Goal: Task Accomplishment & Management: Use online tool/utility

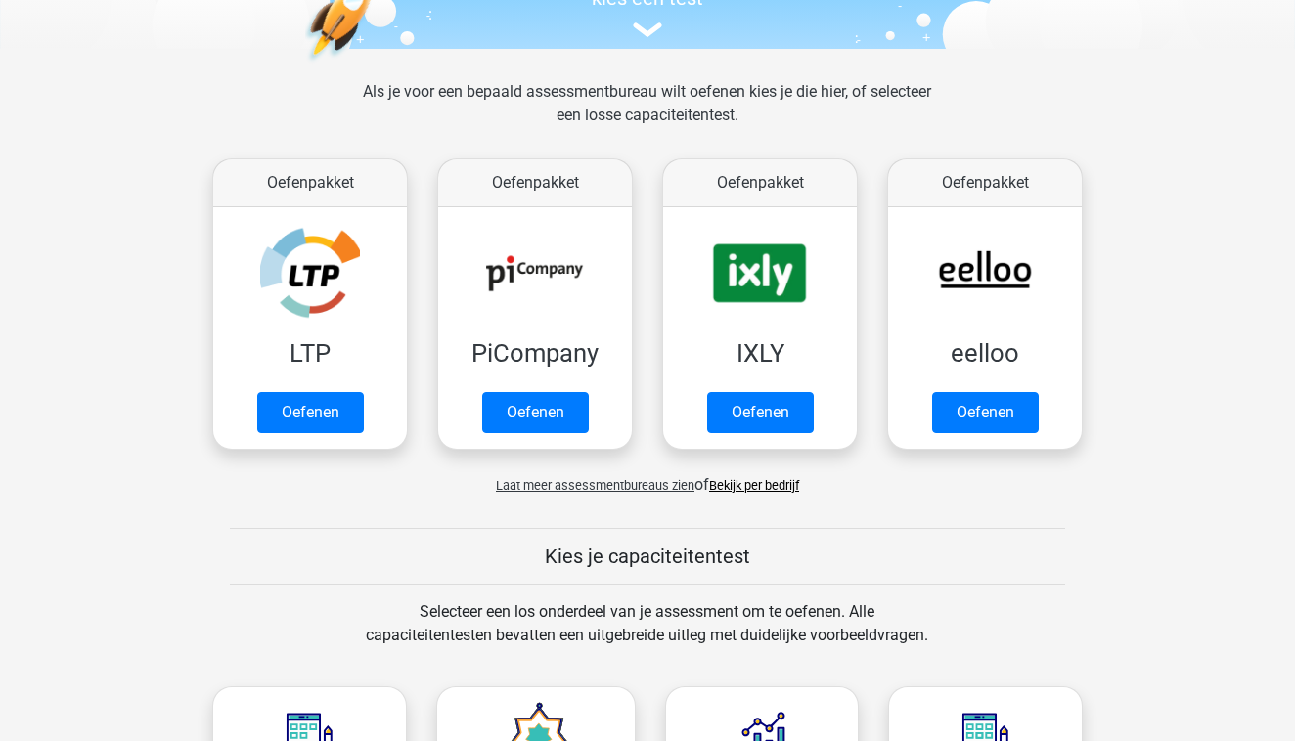
scroll to position [233, 0]
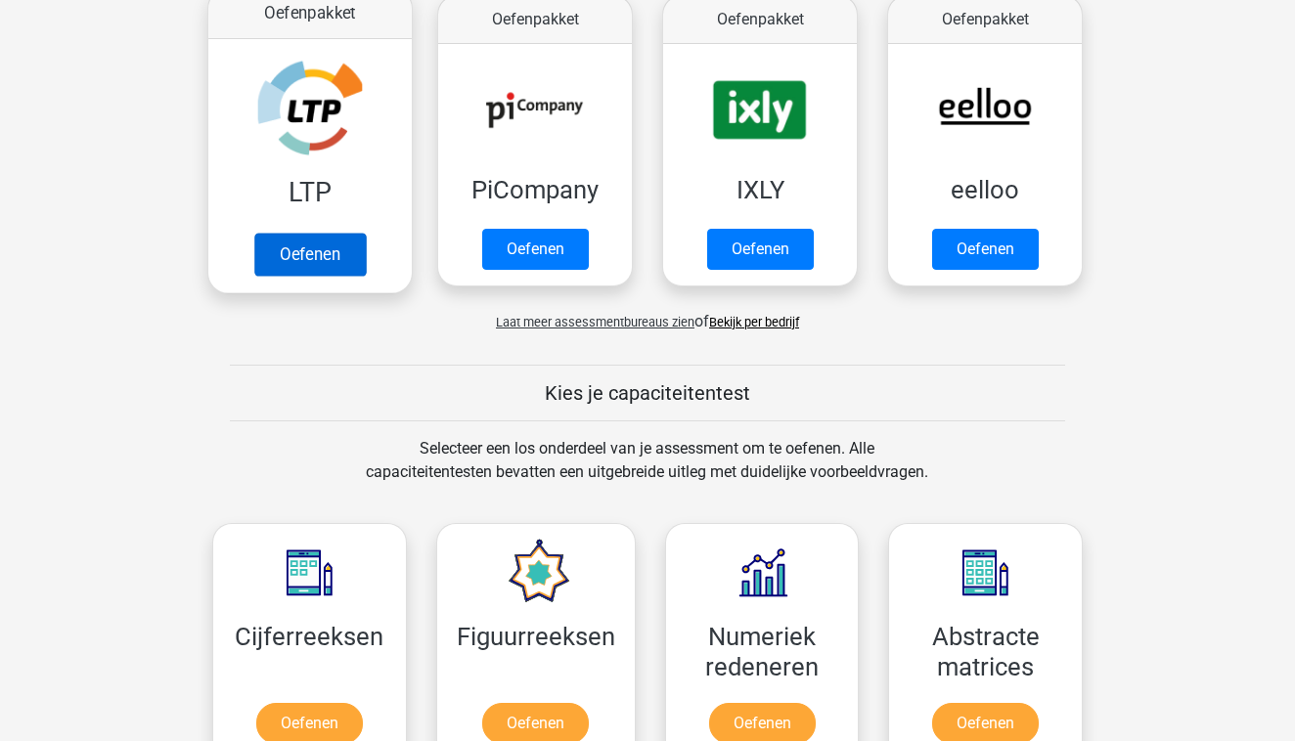
click at [290, 251] on link "Oefenen" at bounding box center [310, 254] width 112 height 43
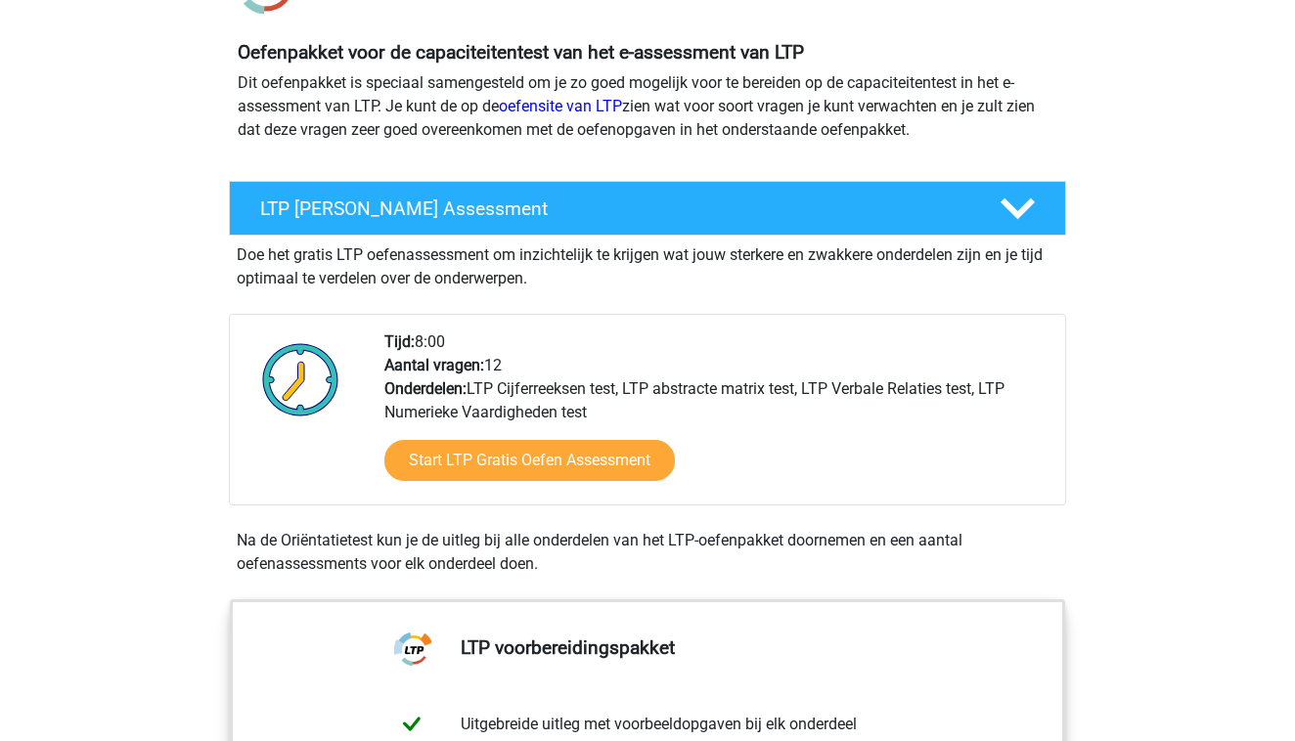
scroll to position [206, 0]
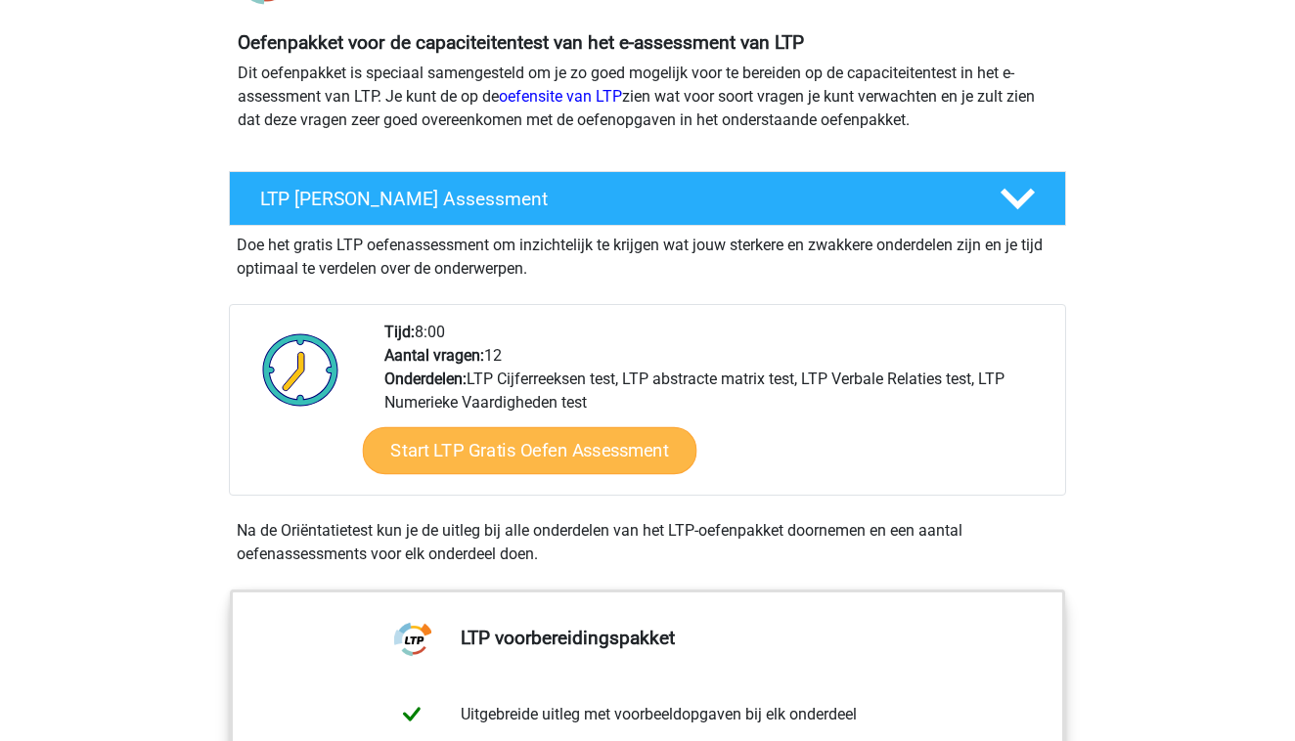
click at [505, 456] on link "Start LTP Gratis Oefen Assessment" at bounding box center [530, 450] width 335 height 47
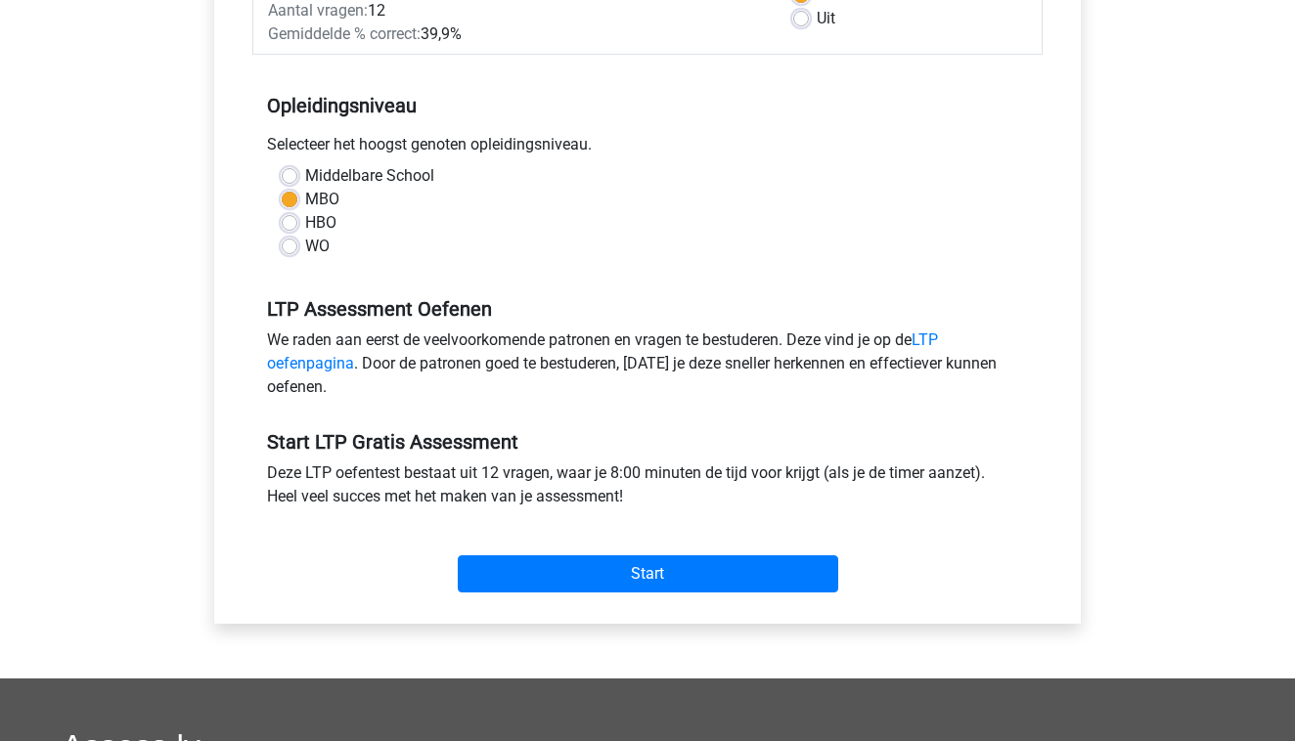
scroll to position [382, 0]
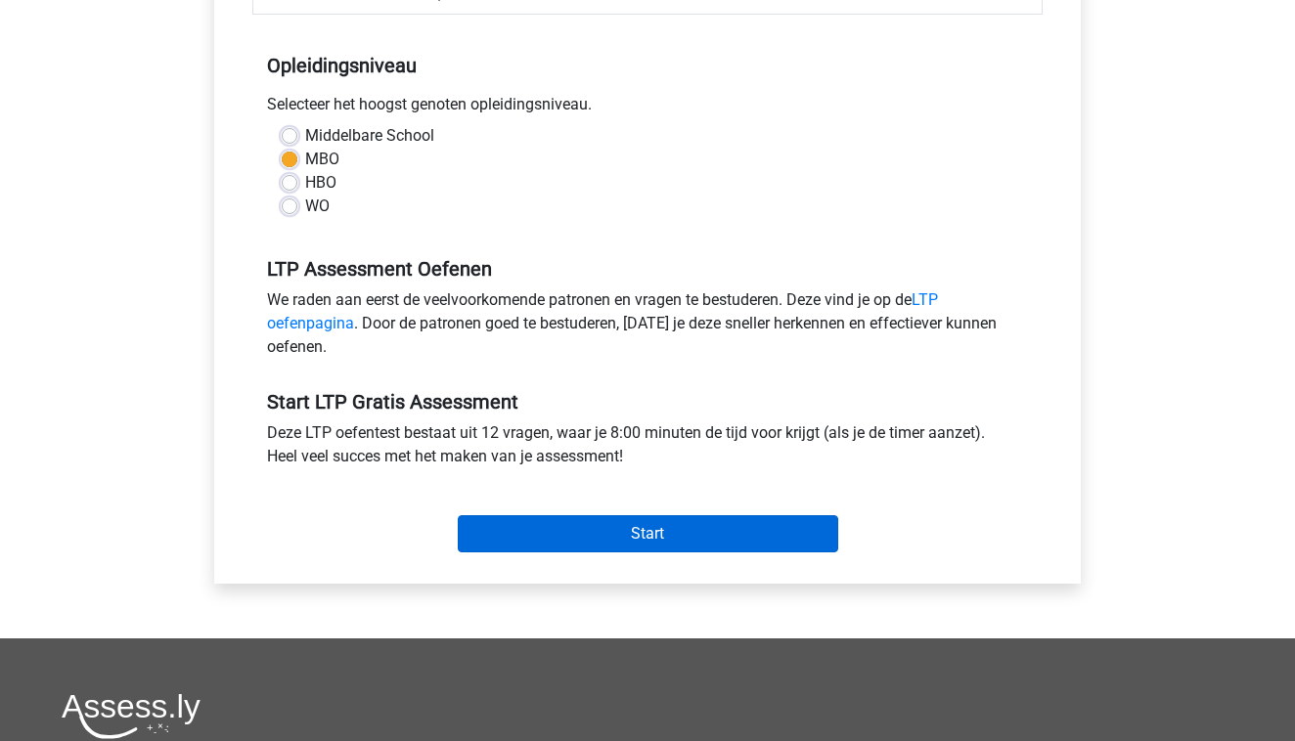
click at [631, 518] on input "Start" at bounding box center [648, 533] width 381 height 37
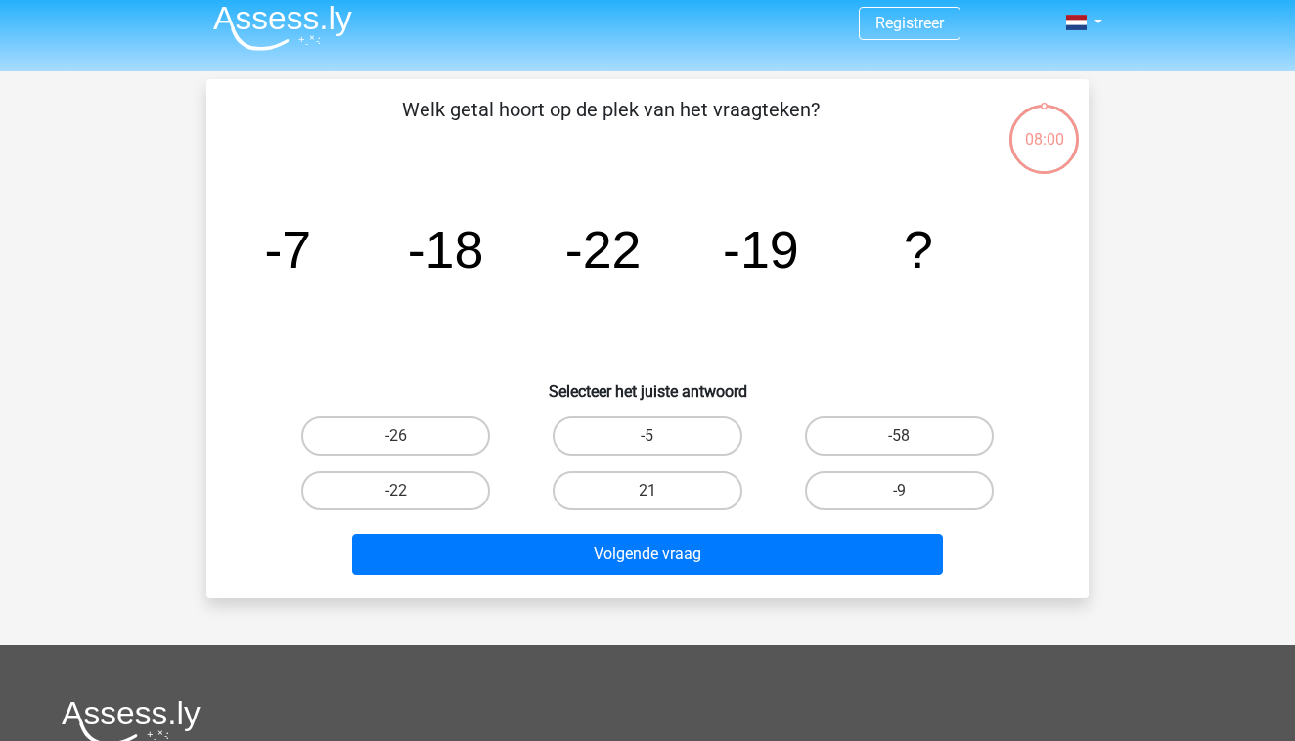
scroll to position [15, 0]
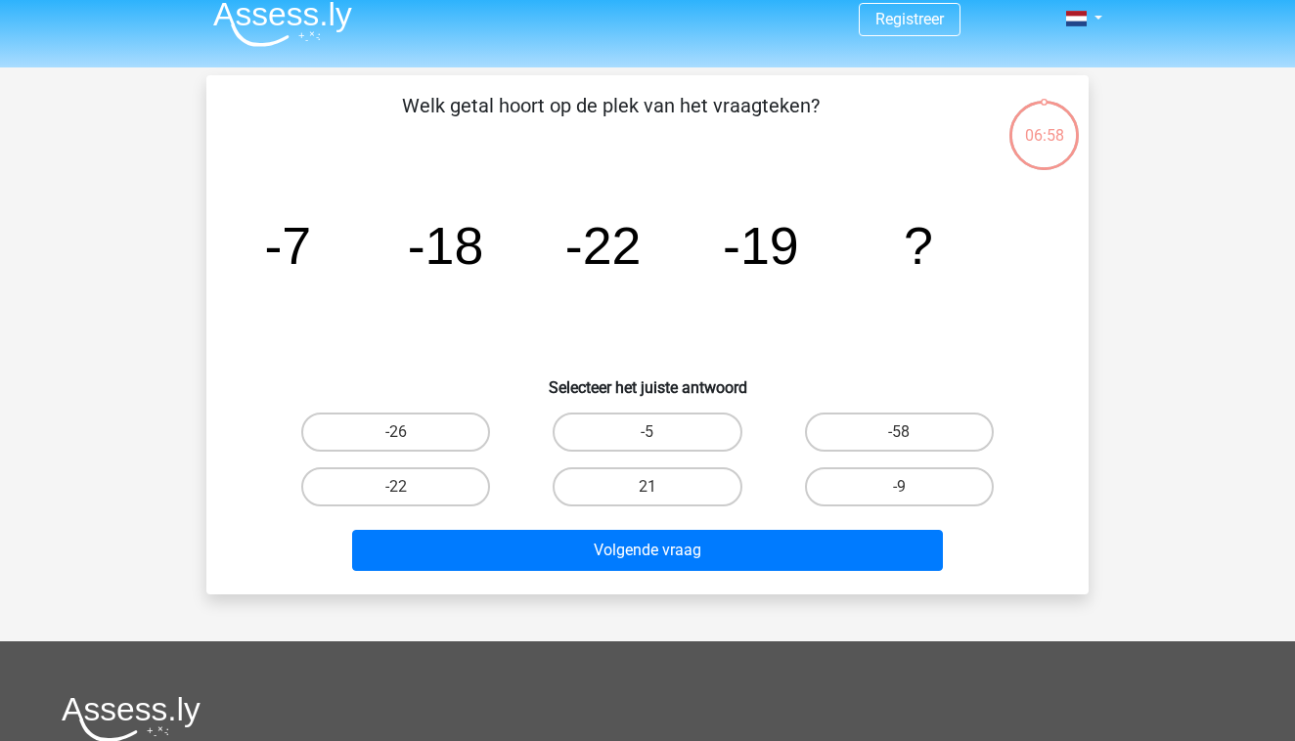
click at [695, 341] on icon "image/svg+xml -7 -18 -22 -19 ?" at bounding box center [647, 264] width 788 height 198
click at [462, 433] on label "-26" at bounding box center [395, 432] width 189 height 39
click at [409, 433] on input "-26" at bounding box center [402, 438] width 13 height 13
radio input "true"
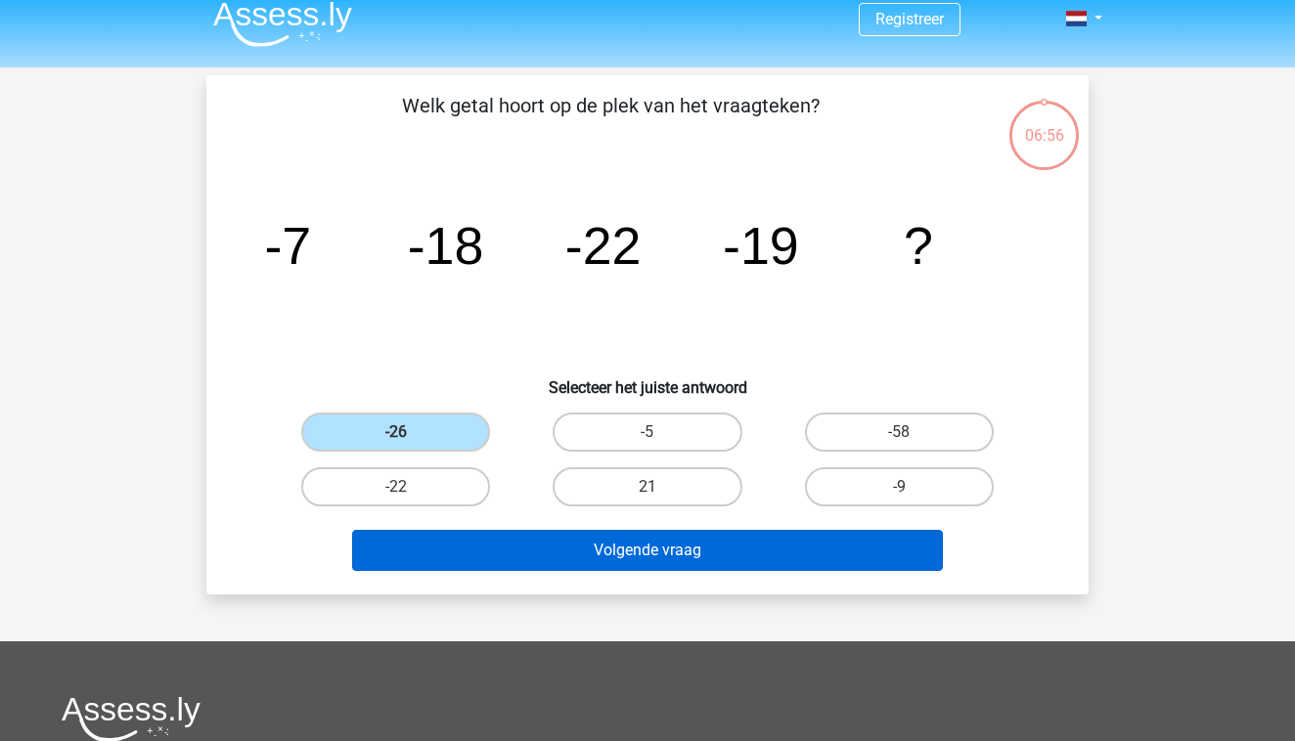
click at [497, 533] on button "Volgende vraag" at bounding box center [648, 550] width 592 height 41
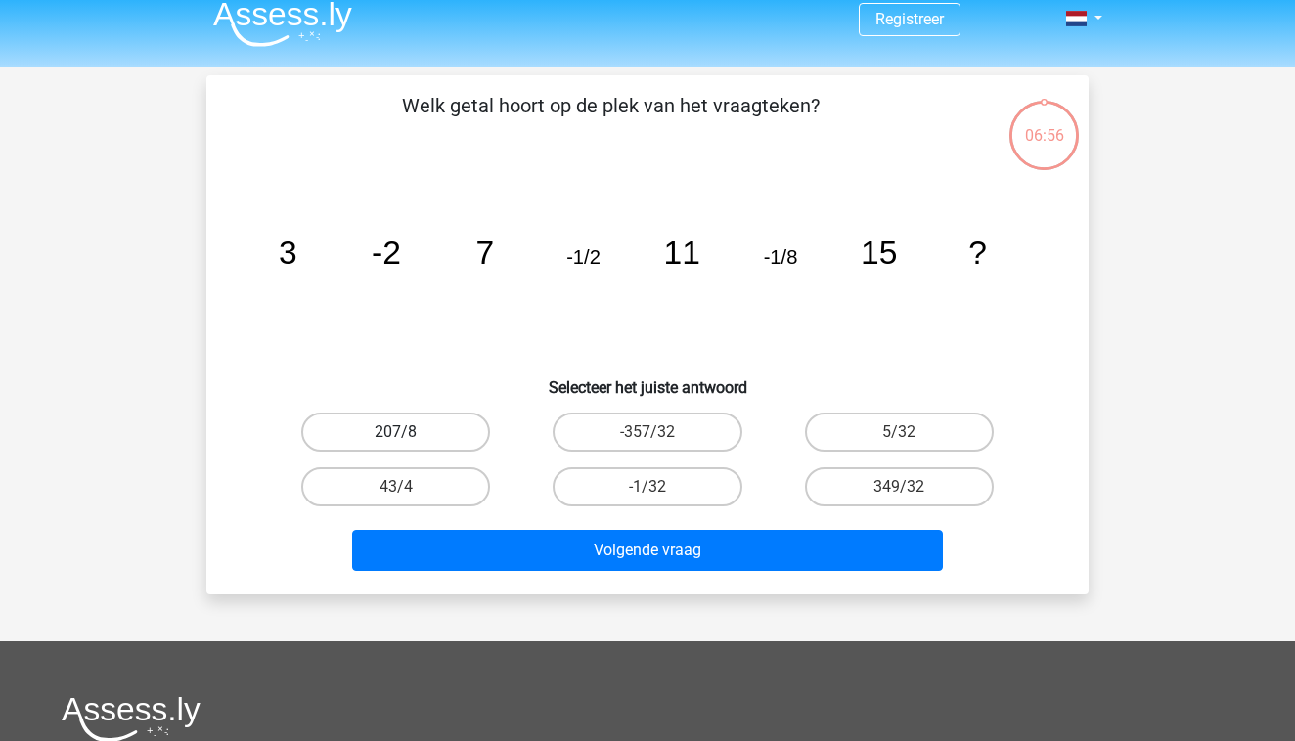
scroll to position [90, 0]
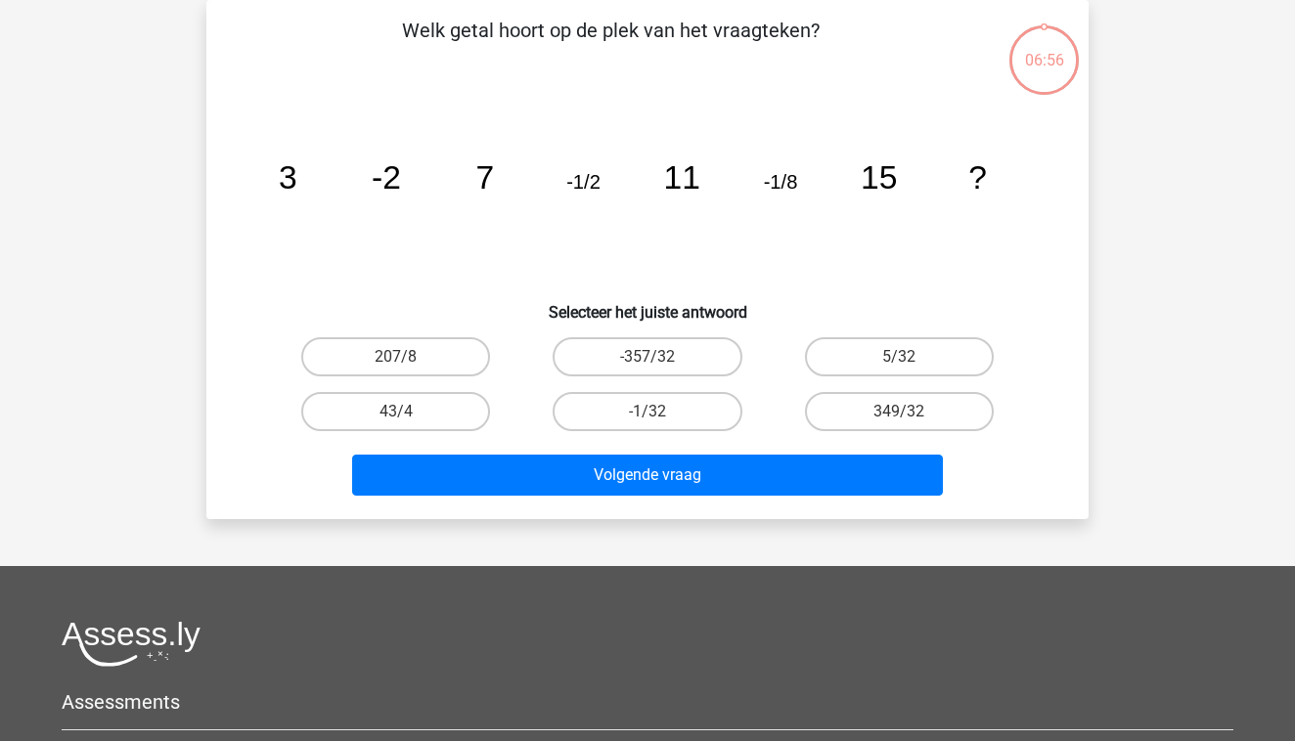
click at [437, 250] on icon "image/svg+xml 3 -2 7 -1/2 11 -1/8 15 ?" at bounding box center [647, 189] width 788 height 198
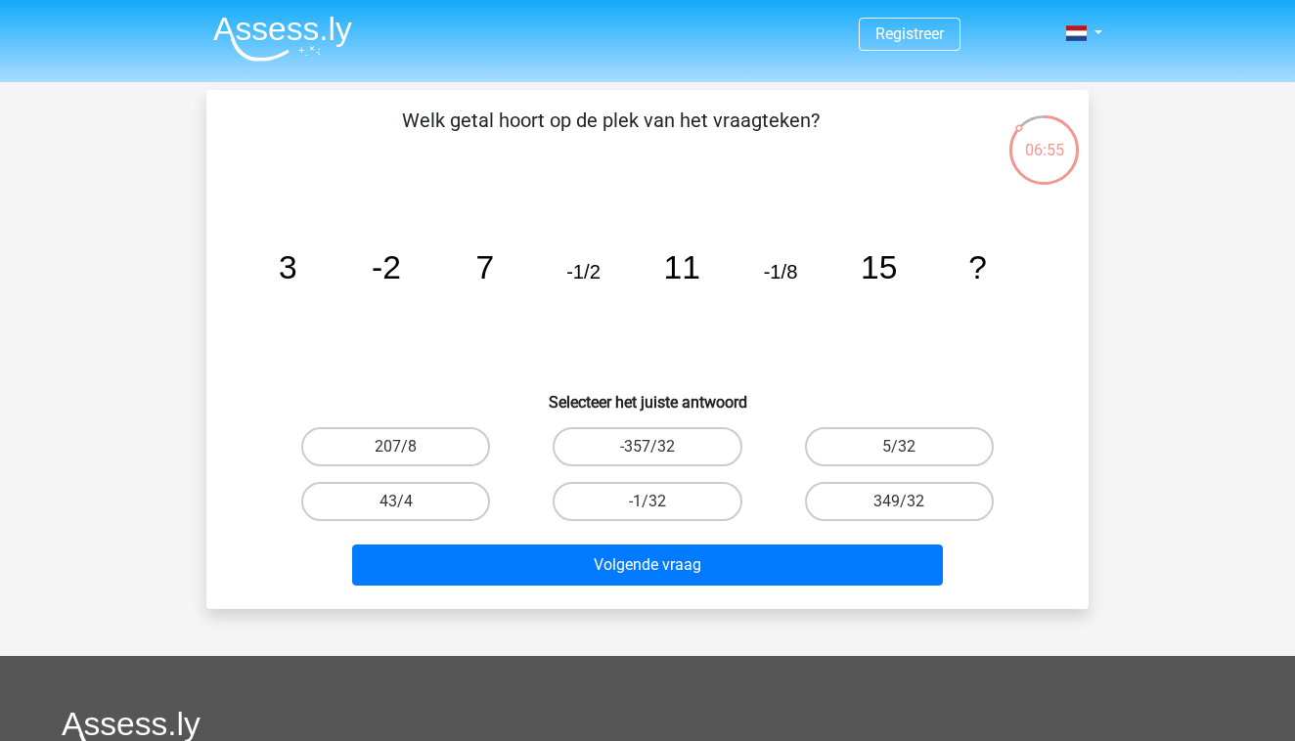
scroll to position [0, 0]
click at [423, 157] on p "Welk getal hoort op de plek van het vraagteken?" at bounding box center [611, 135] width 746 height 59
click at [381, 171] on div "Welk getal hoort op de plek van het vraagteken? image/svg+xml 3 -2 7 -1/2 11 -1…" at bounding box center [647, 350] width 867 height 488
click at [394, 168] on div "Welk getal hoort op de plek van het vraagteken? image/svg+xml 3 -2 7 -1/2 11 -1…" at bounding box center [647, 350] width 867 height 488
click at [406, 360] on icon "image/svg+xml 3 -2 7 -1/2 11 -1/8 15 ?" at bounding box center [647, 279] width 788 height 198
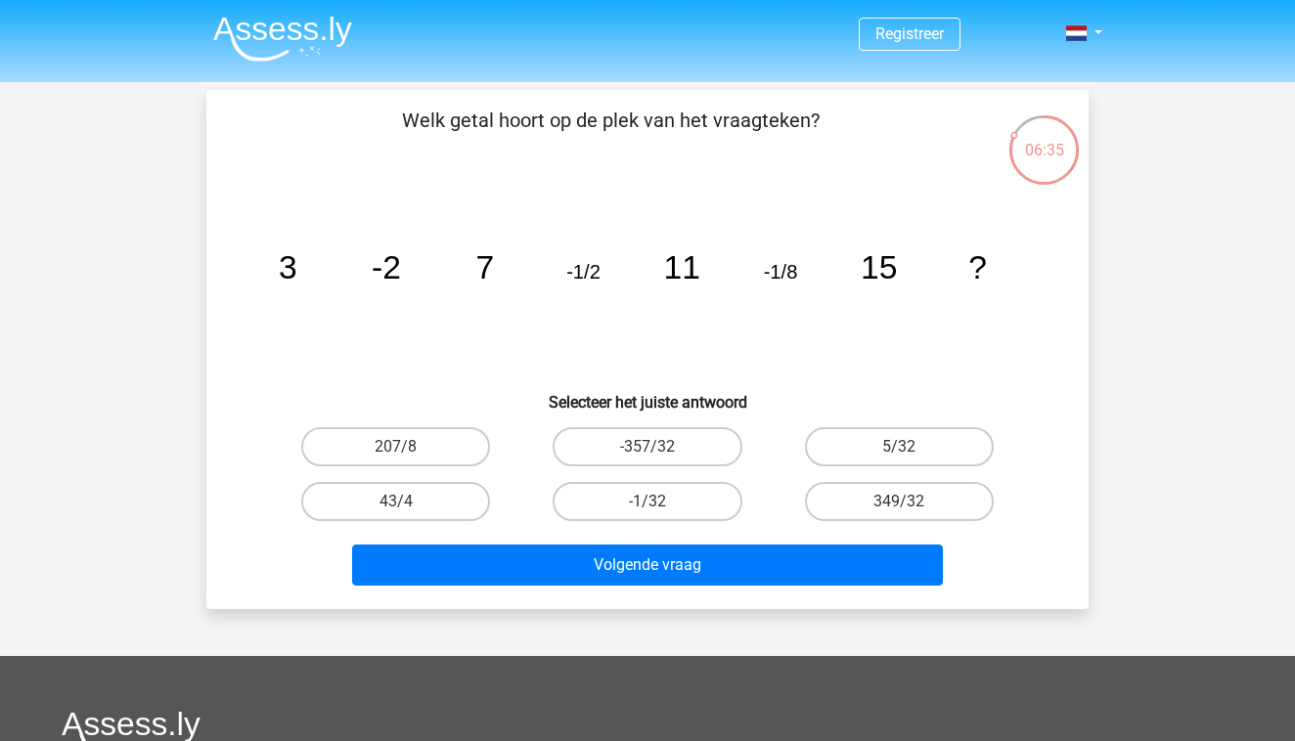
click at [436, 352] on icon "image/svg+xml 3 -2 7 -1/2 11 -1/8 15 ?" at bounding box center [647, 279] width 788 height 198
click at [471, 386] on h6 "Selecteer het juiste antwoord" at bounding box center [648, 395] width 820 height 34
click at [486, 349] on icon "image/svg+xml 3 -2 7 -1/2 11 -1/8 15 ?" at bounding box center [647, 279] width 788 height 198
click at [469, 356] on icon "image/svg+xml 3 -2 7 -1/2 11 -1/8 15 ?" at bounding box center [647, 279] width 788 height 198
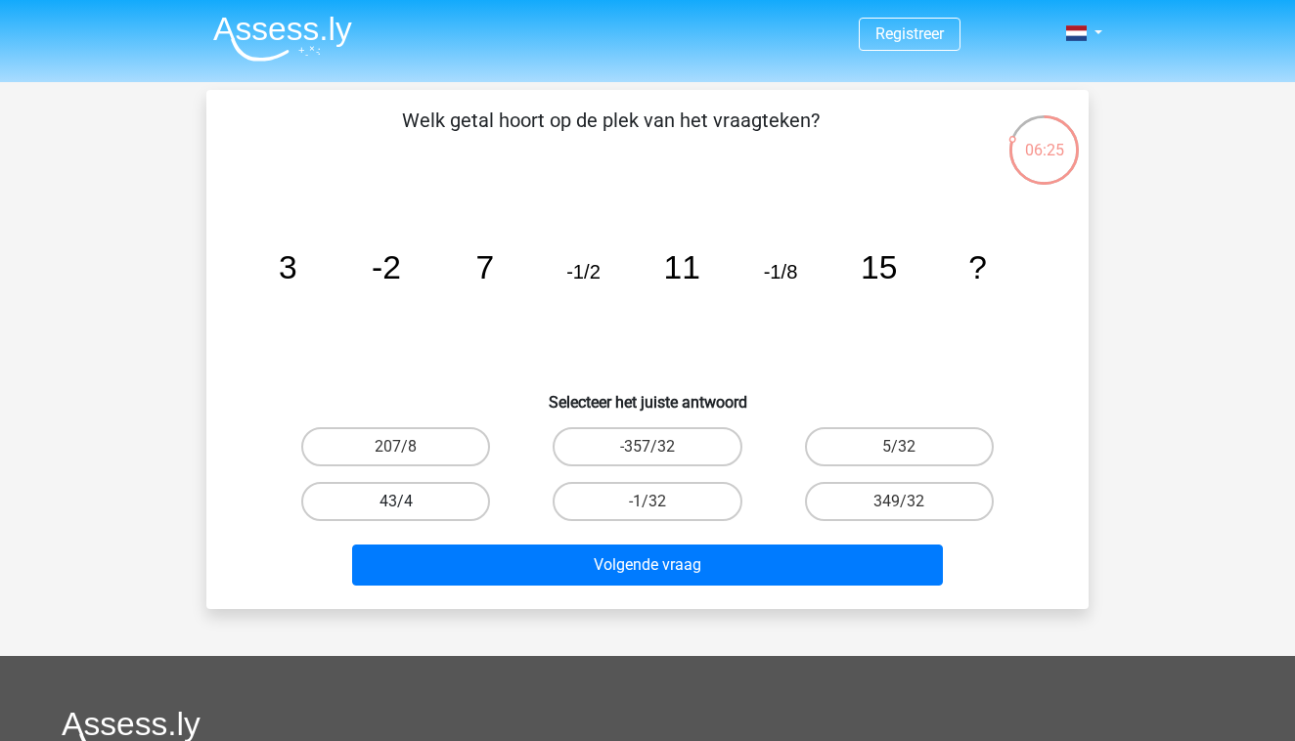
click at [424, 507] on label "43/4" at bounding box center [395, 501] width 189 height 39
click at [409, 507] on input "43/4" at bounding box center [402, 508] width 13 height 13
radio input "true"
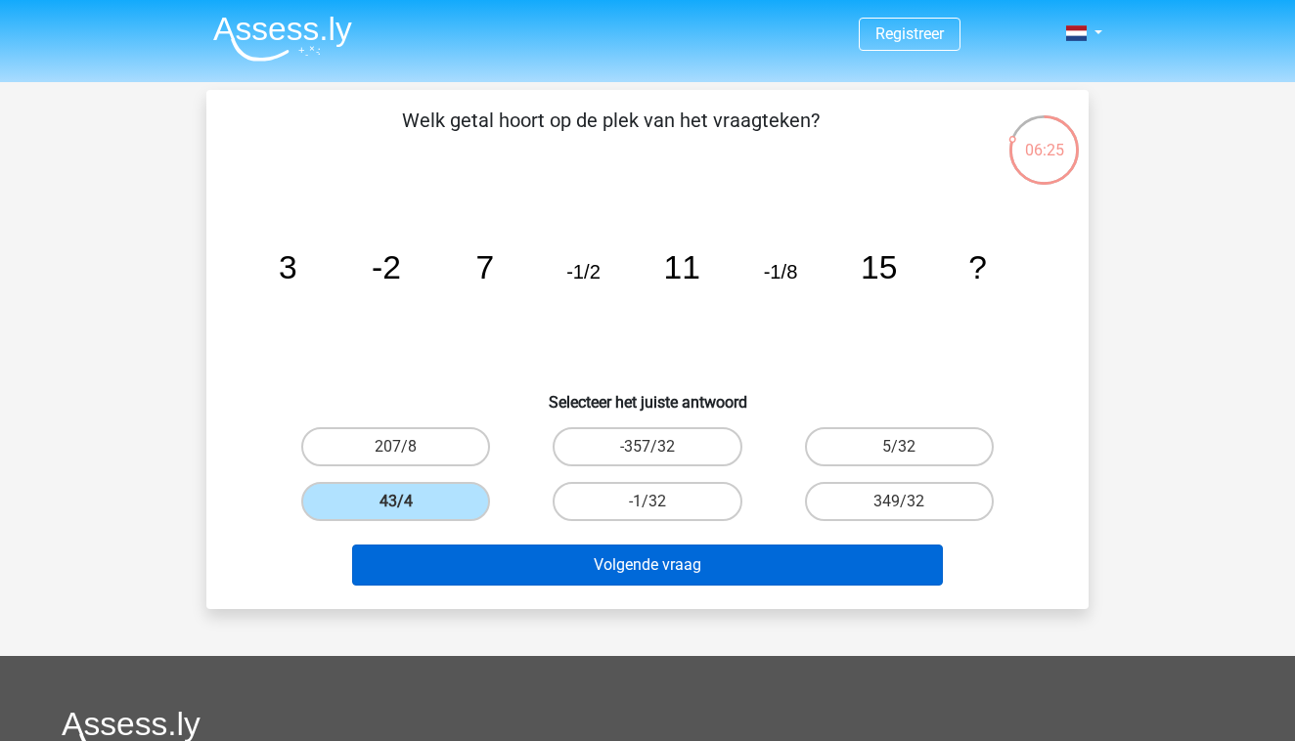
click at [448, 561] on button "Volgende vraag" at bounding box center [648, 565] width 592 height 41
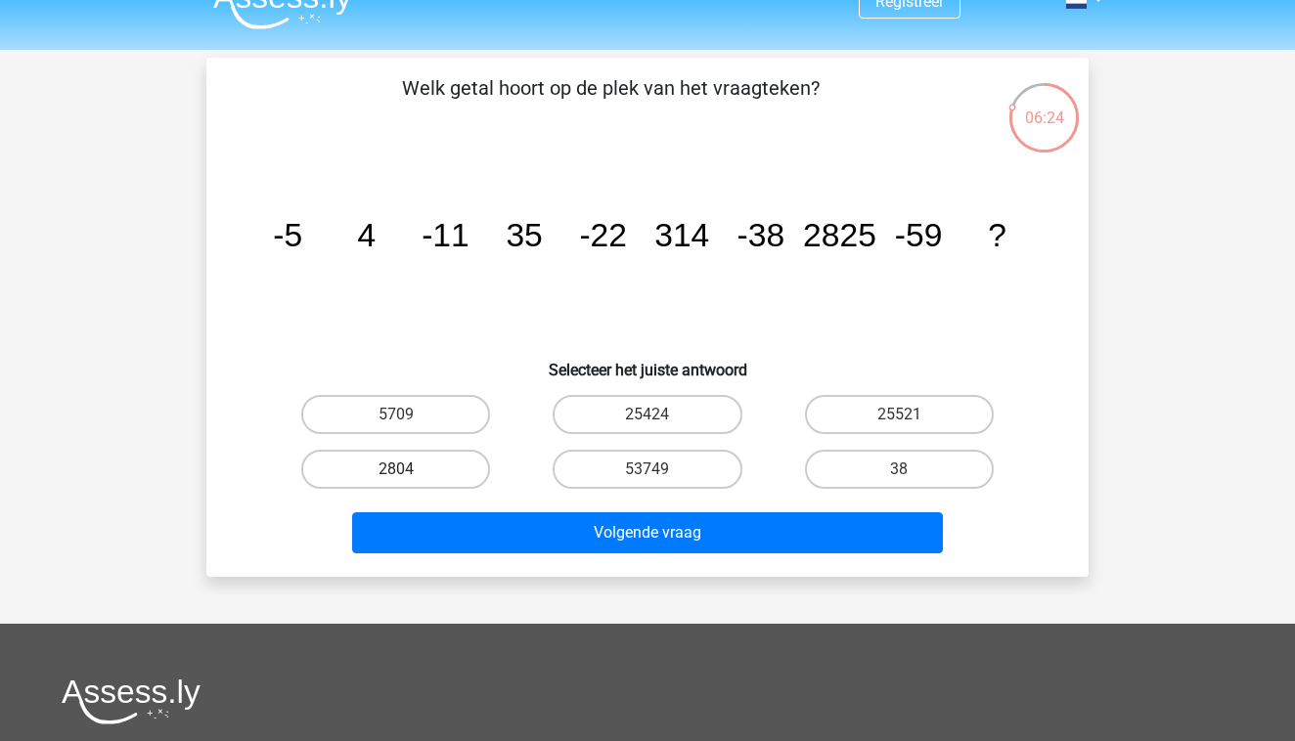
scroll to position [90, 0]
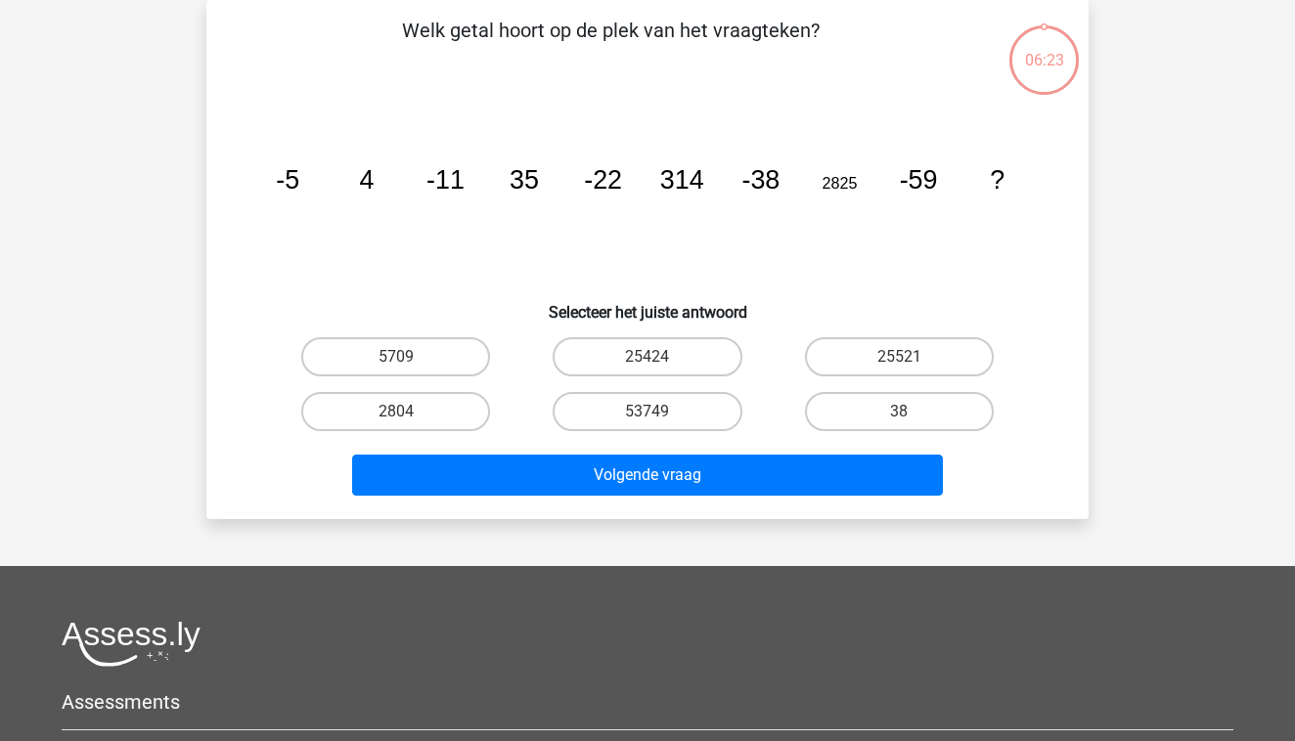
click at [410, 304] on h6 "Selecteer het juiste antwoord" at bounding box center [648, 305] width 820 height 34
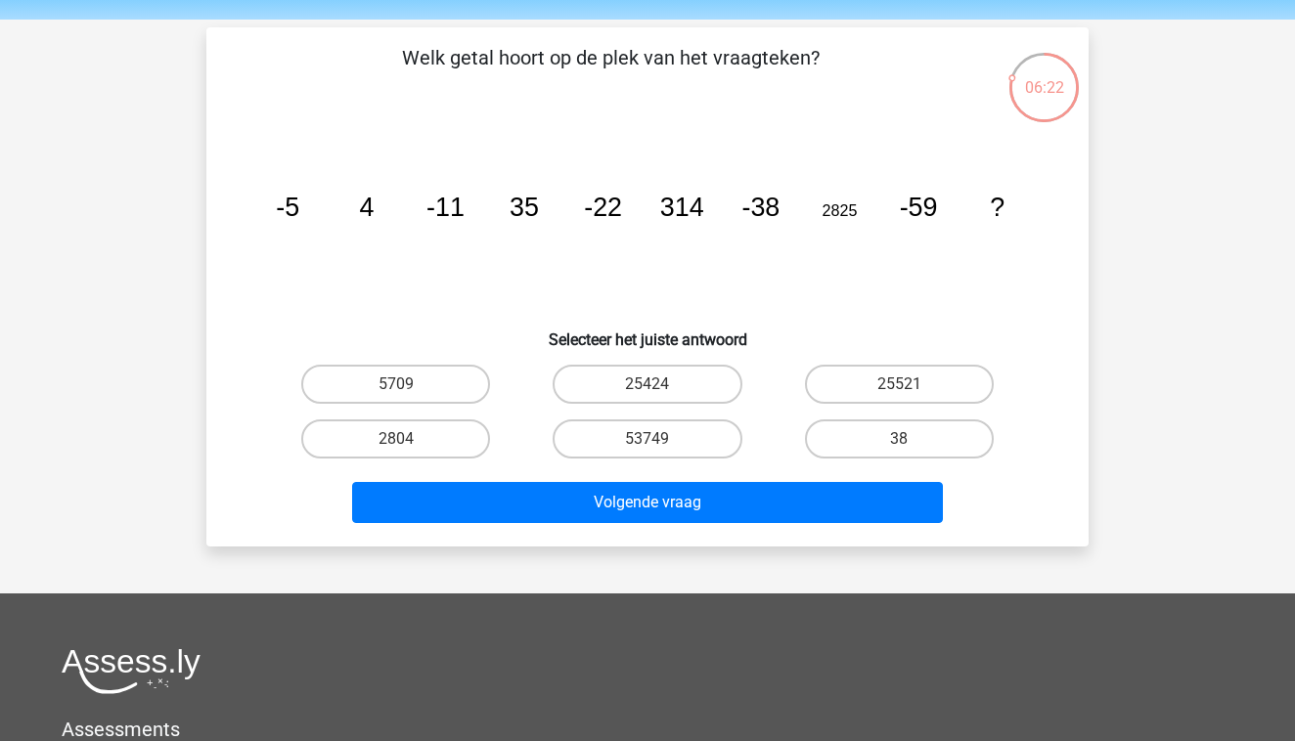
click at [410, 304] on icon "image/svg+xml -5 4 -11 35 -22 314 -38 2825 -59 ?" at bounding box center [647, 216] width 788 height 198
click at [541, 281] on icon "image/svg+xml -5 4 -11 35 -22 314 -38 2825 -59 ?" at bounding box center [647, 216] width 788 height 198
click at [843, 270] on icon "image/svg+xml -5 4 -11 35 -22 314 -38 2825 -59 ?" at bounding box center [647, 216] width 788 height 198
click at [920, 397] on label "25521" at bounding box center [899, 384] width 189 height 39
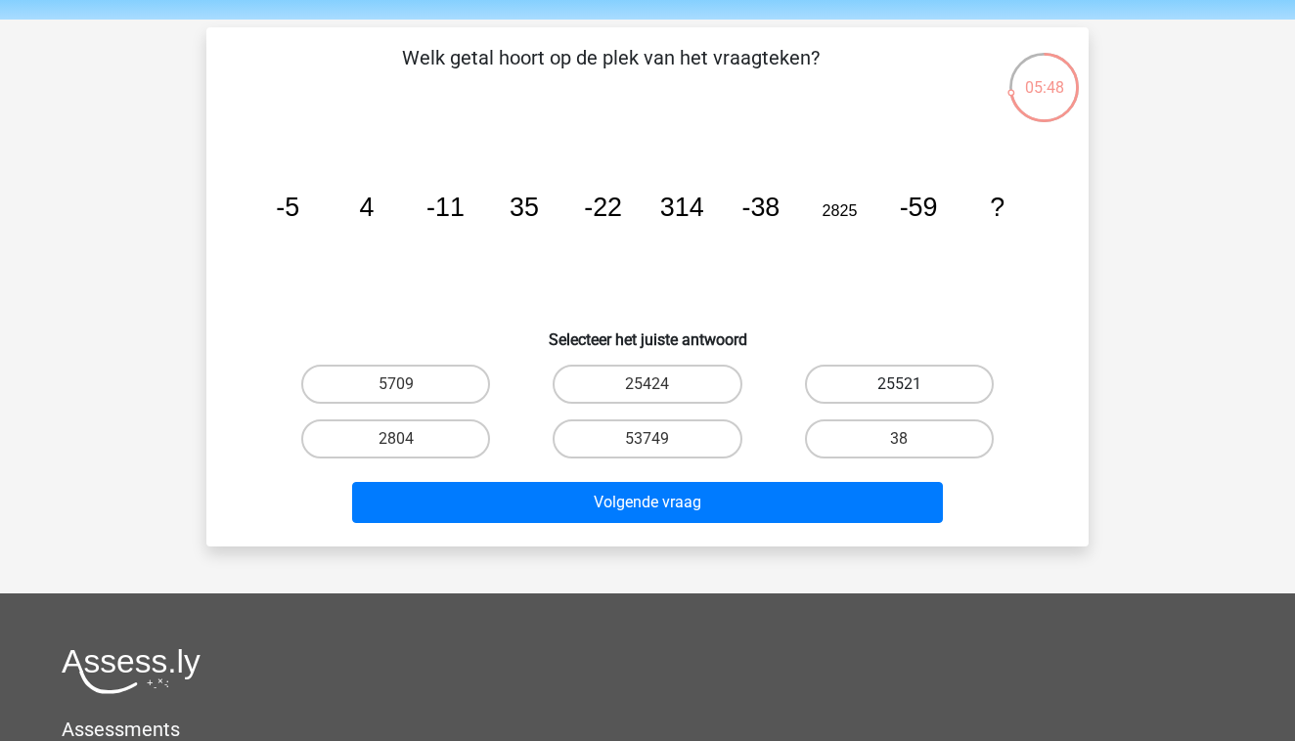
click at [912, 397] on input "25521" at bounding box center [905, 390] width 13 height 13
radio input "true"
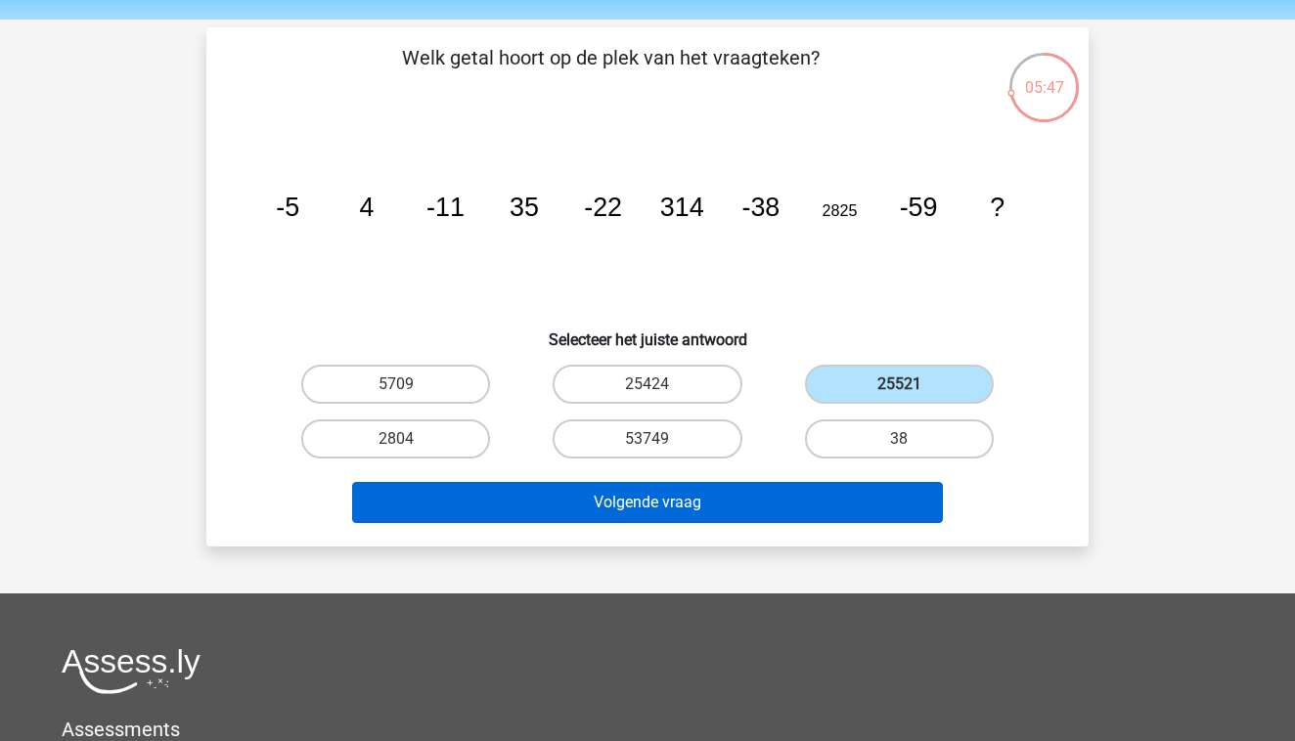
click at [853, 489] on button "Volgende vraag" at bounding box center [648, 502] width 592 height 41
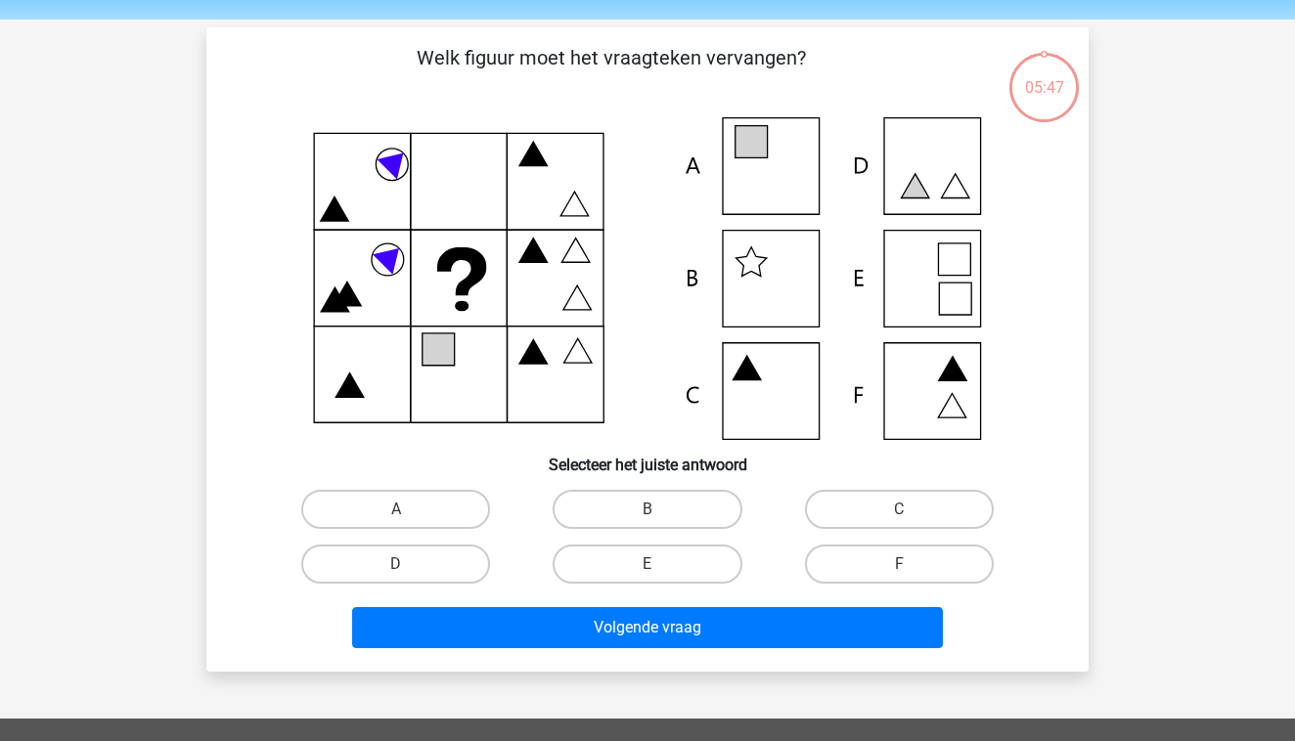
scroll to position [90, 0]
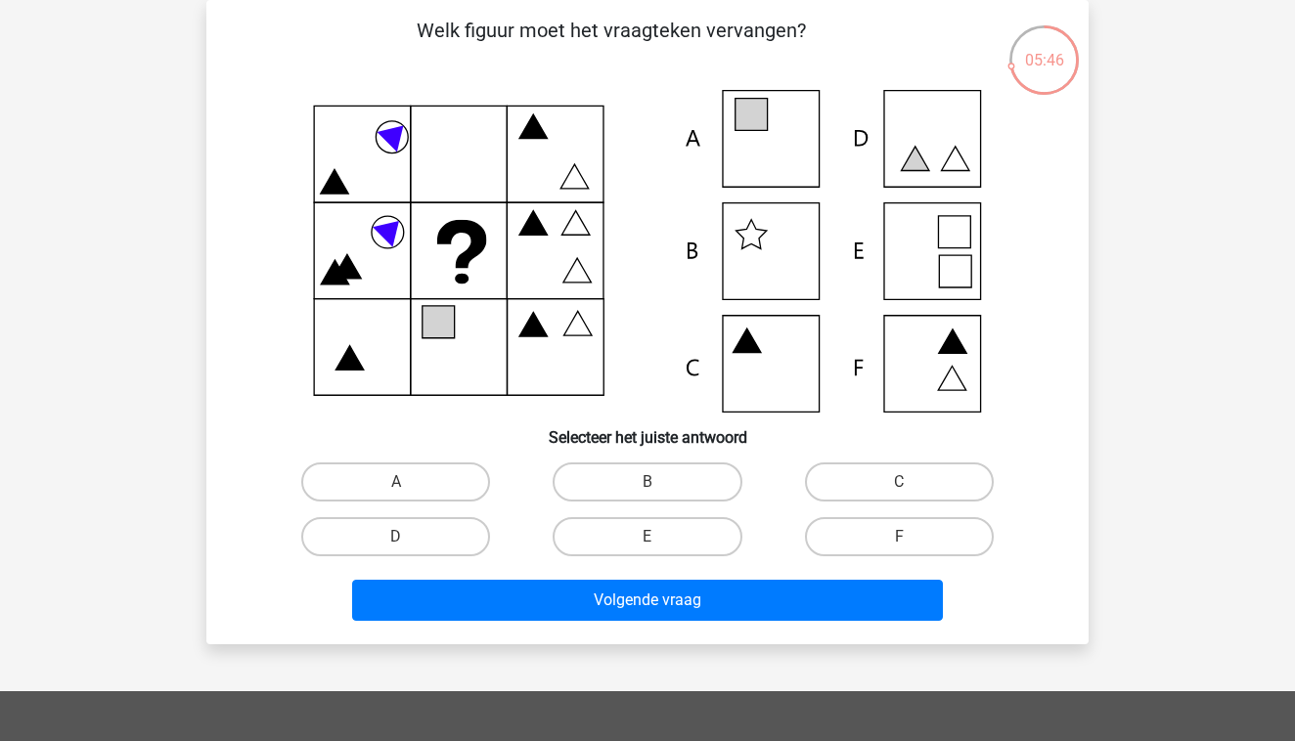
click at [243, 274] on div at bounding box center [648, 251] width 820 height 323
click at [923, 263] on icon at bounding box center [647, 251] width 788 height 323
click at [657, 536] on label "E" at bounding box center [647, 536] width 189 height 39
click at [657, 537] on input "E" at bounding box center [654, 543] width 13 height 13
radio input "true"
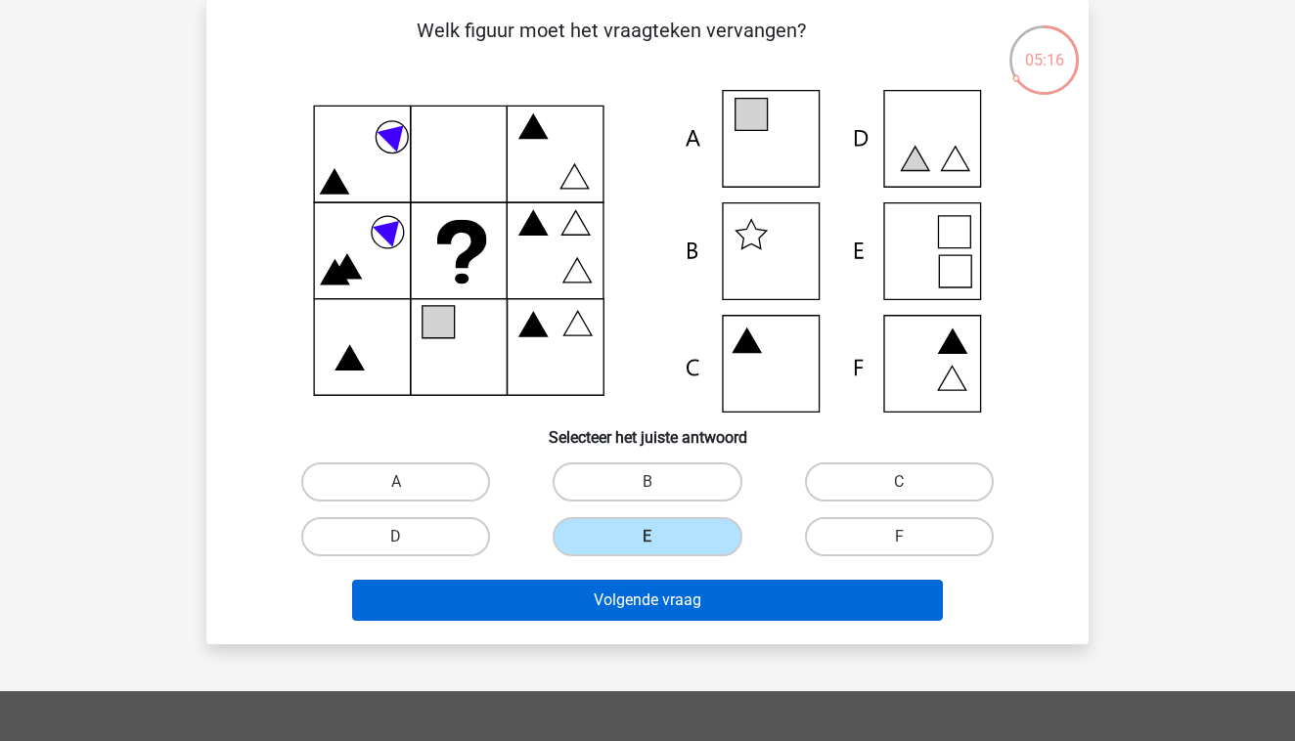
click at [652, 597] on button "Volgende vraag" at bounding box center [648, 600] width 592 height 41
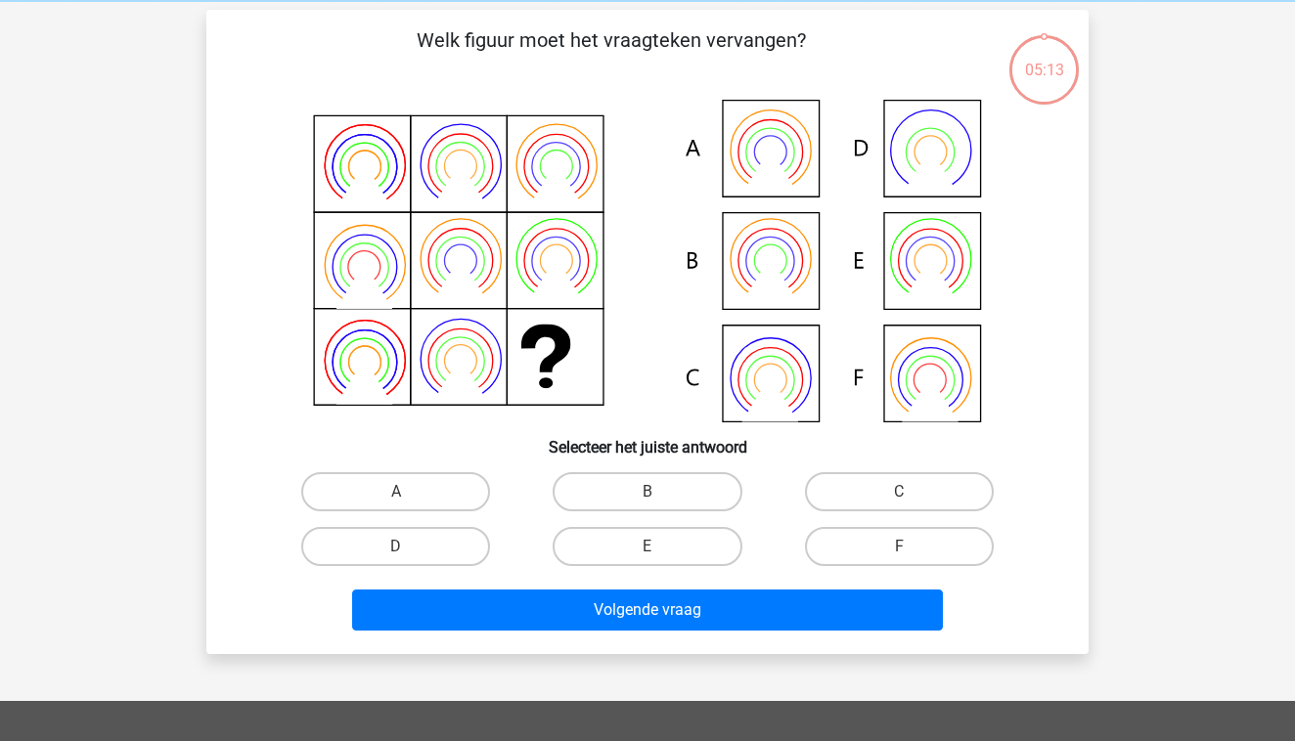
scroll to position [78, 0]
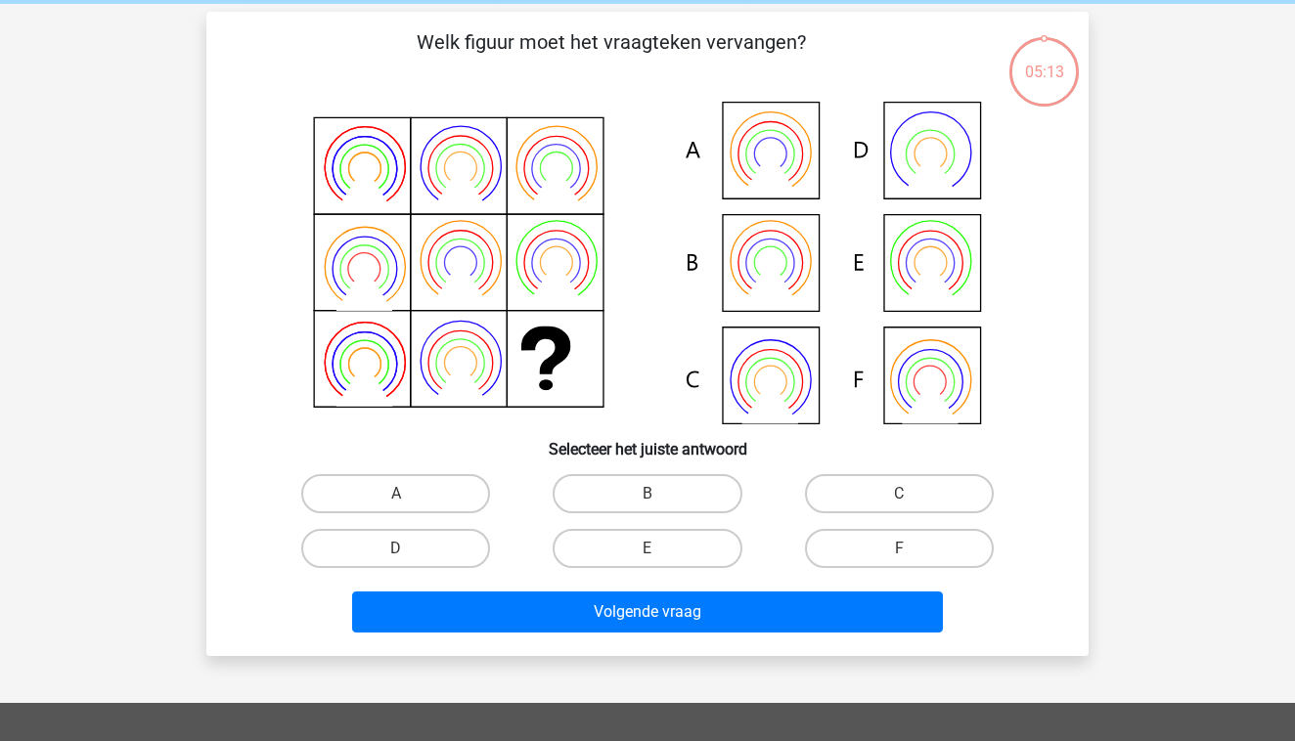
click at [639, 210] on icon at bounding box center [647, 263] width 788 height 323
click at [637, 130] on icon at bounding box center [647, 263] width 788 height 323
click at [784, 262] on icon at bounding box center [647, 263] width 788 height 323
click at [605, 496] on label "B" at bounding box center [647, 493] width 189 height 39
click at [648, 496] on input "B" at bounding box center [654, 500] width 13 height 13
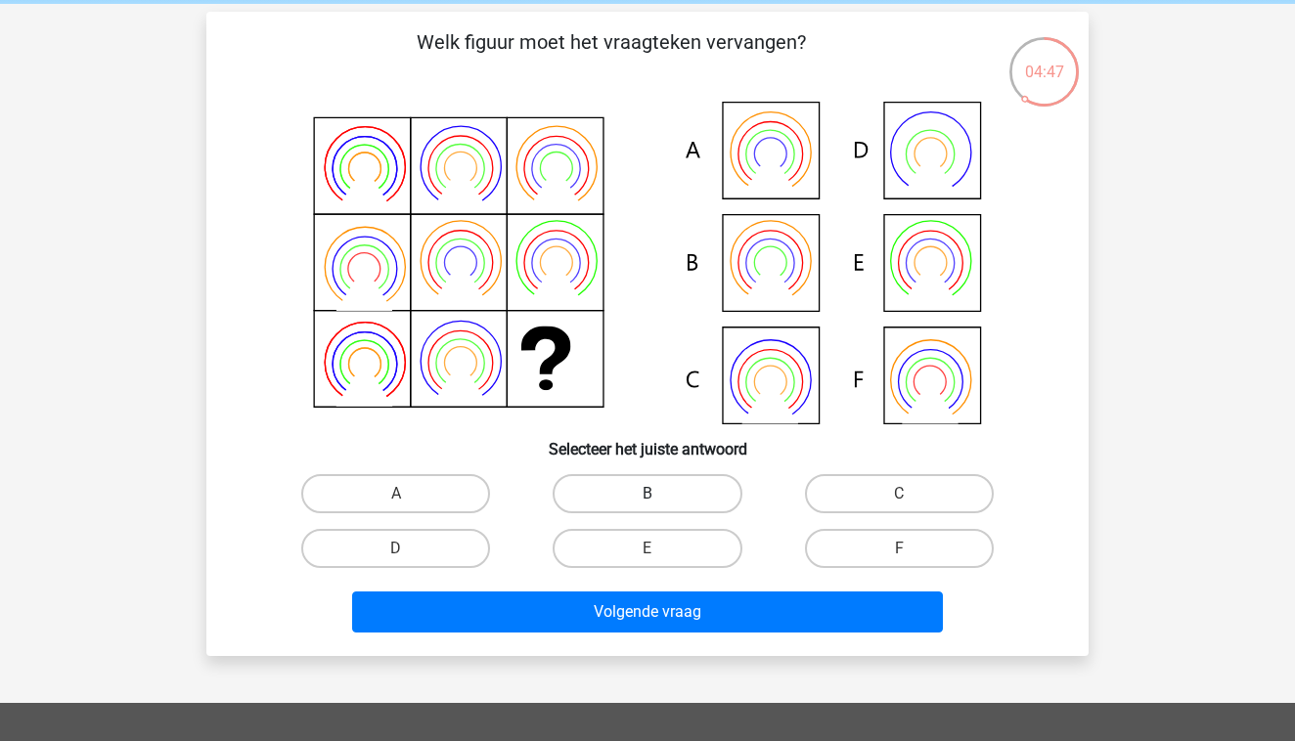
radio input "true"
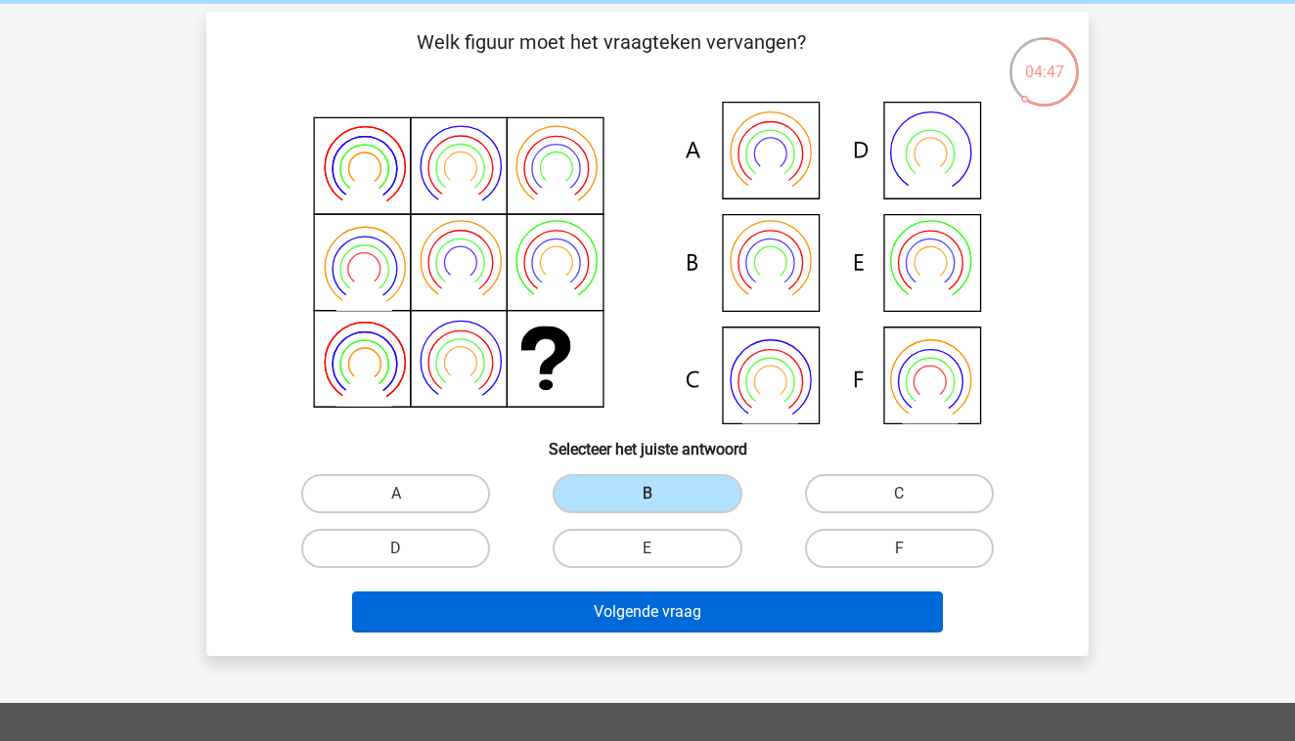
click at [612, 629] on button "Volgende vraag" at bounding box center [648, 612] width 592 height 41
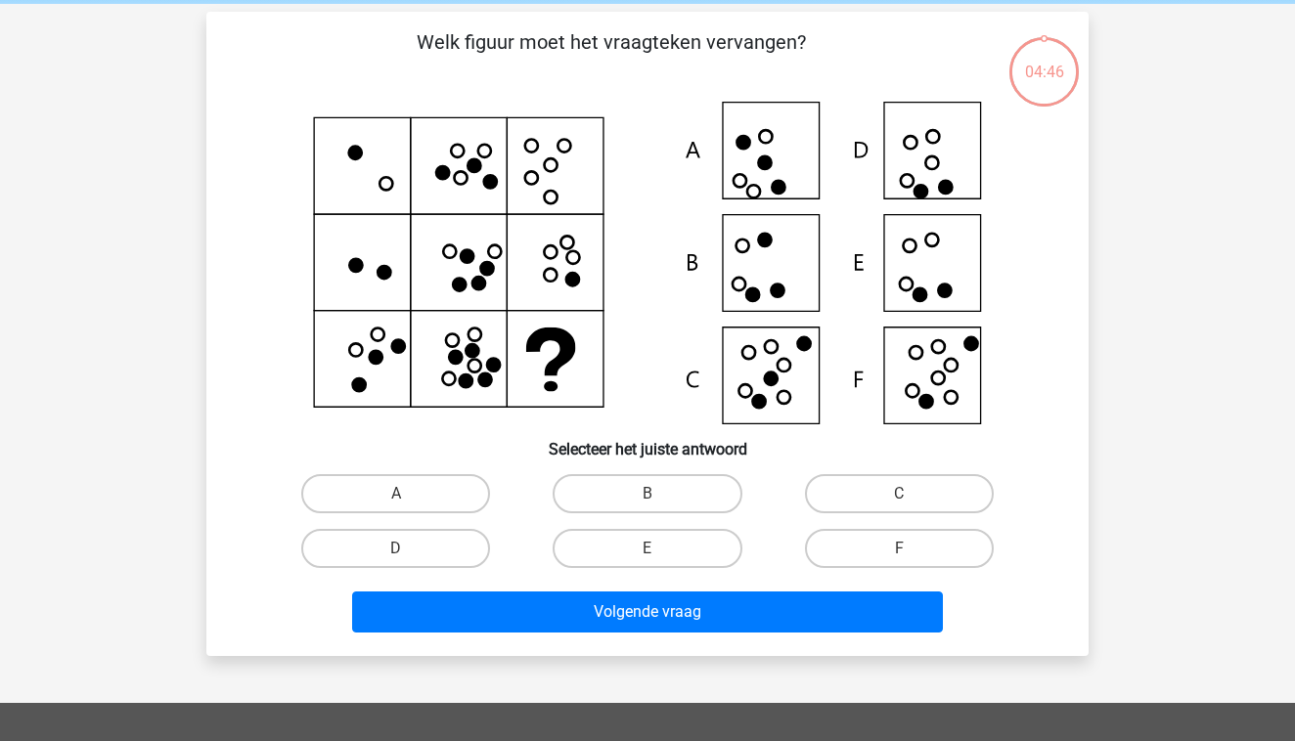
scroll to position [90, 0]
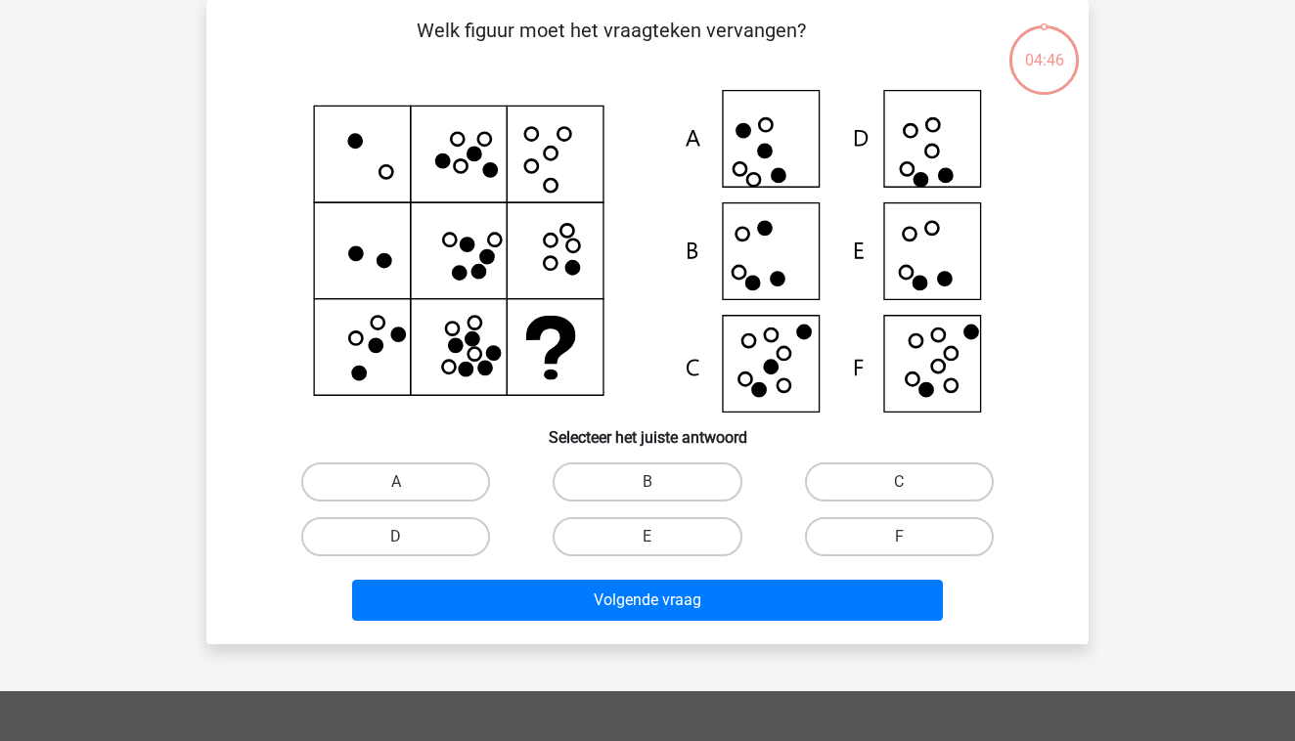
click at [665, 336] on icon at bounding box center [647, 251] width 788 height 323
click at [666, 306] on icon at bounding box center [647, 251] width 788 height 323
click at [407, 554] on label "D" at bounding box center [395, 536] width 189 height 39
click at [407, 550] on input "D" at bounding box center [402, 543] width 13 height 13
radio input "true"
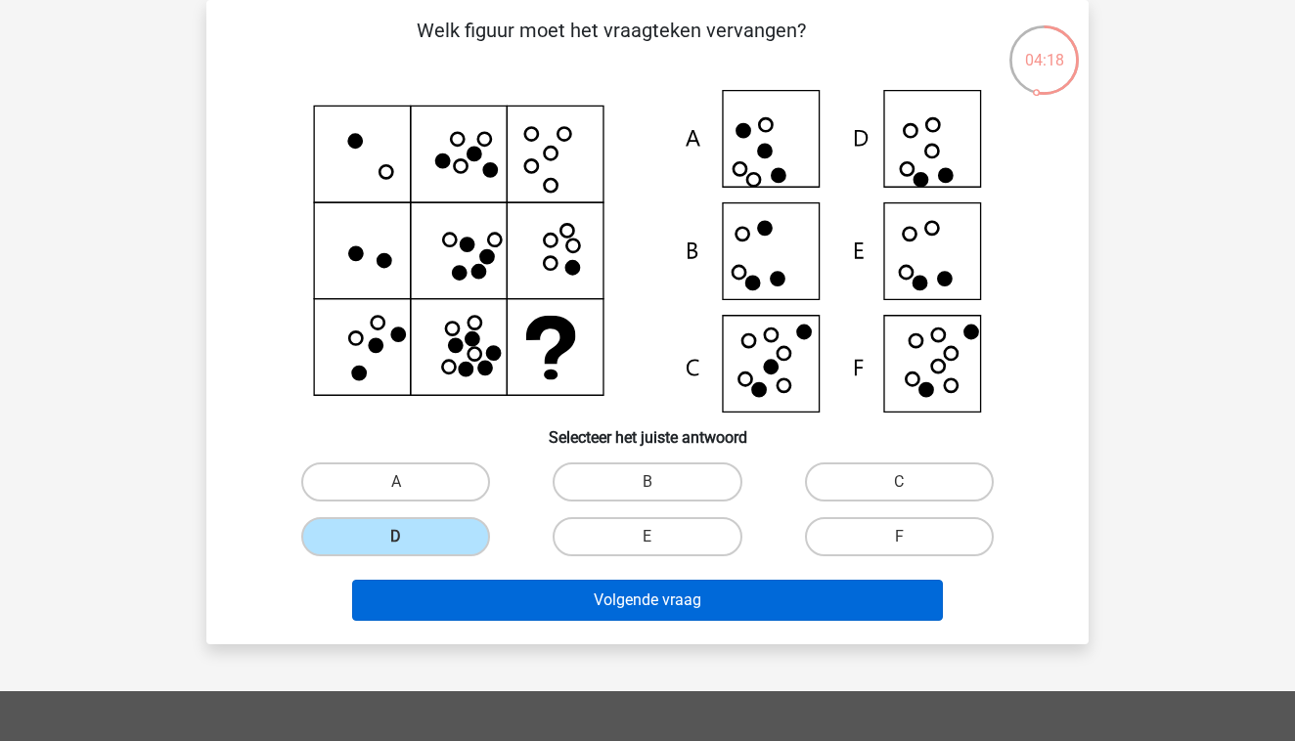
click at [531, 598] on button "Volgende vraag" at bounding box center [648, 600] width 592 height 41
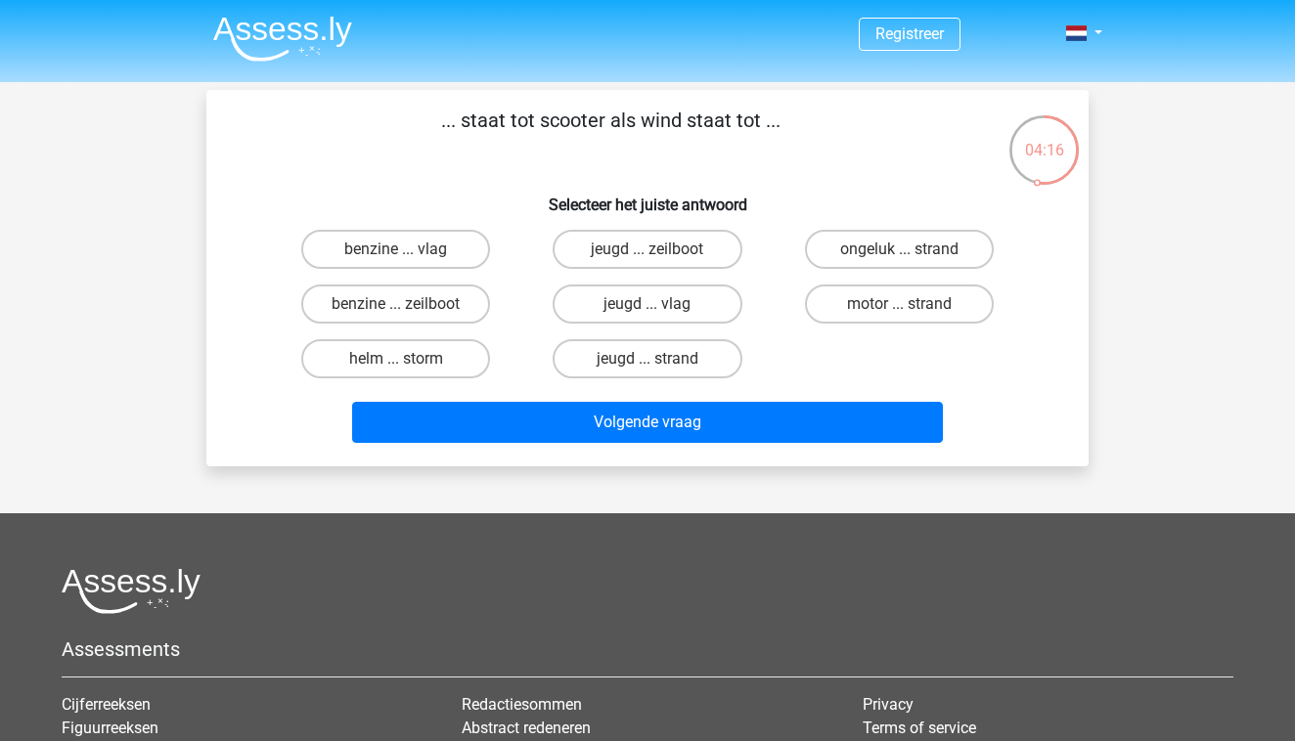
scroll to position [0, 0]
click at [752, 181] on h6 "Selecteer het juiste antwoord" at bounding box center [648, 197] width 820 height 34
click at [489, 177] on div "... staat tot scooter als wind staat tot ... Selecteer het juiste antwoord benz…" at bounding box center [647, 278] width 867 height 345
click at [440, 257] on label "benzine ... vlag" at bounding box center [395, 249] width 189 height 39
click at [409, 257] on input "benzine ... vlag" at bounding box center [402, 255] width 13 height 13
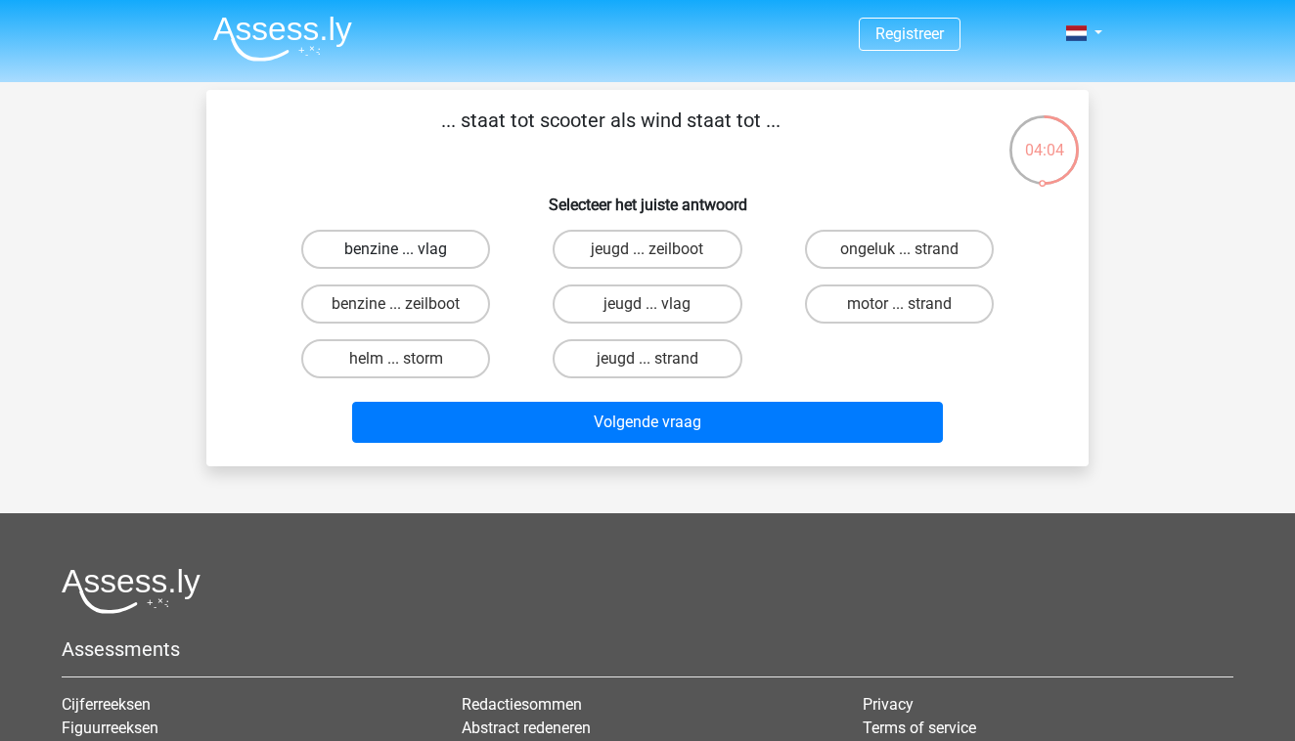
radio input "true"
click at [440, 312] on label "benzine ... zeilboot" at bounding box center [395, 304] width 189 height 39
click at [409, 312] on input "benzine ... zeilboot" at bounding box center [402, 310] width 13 height 13
radio input "true"
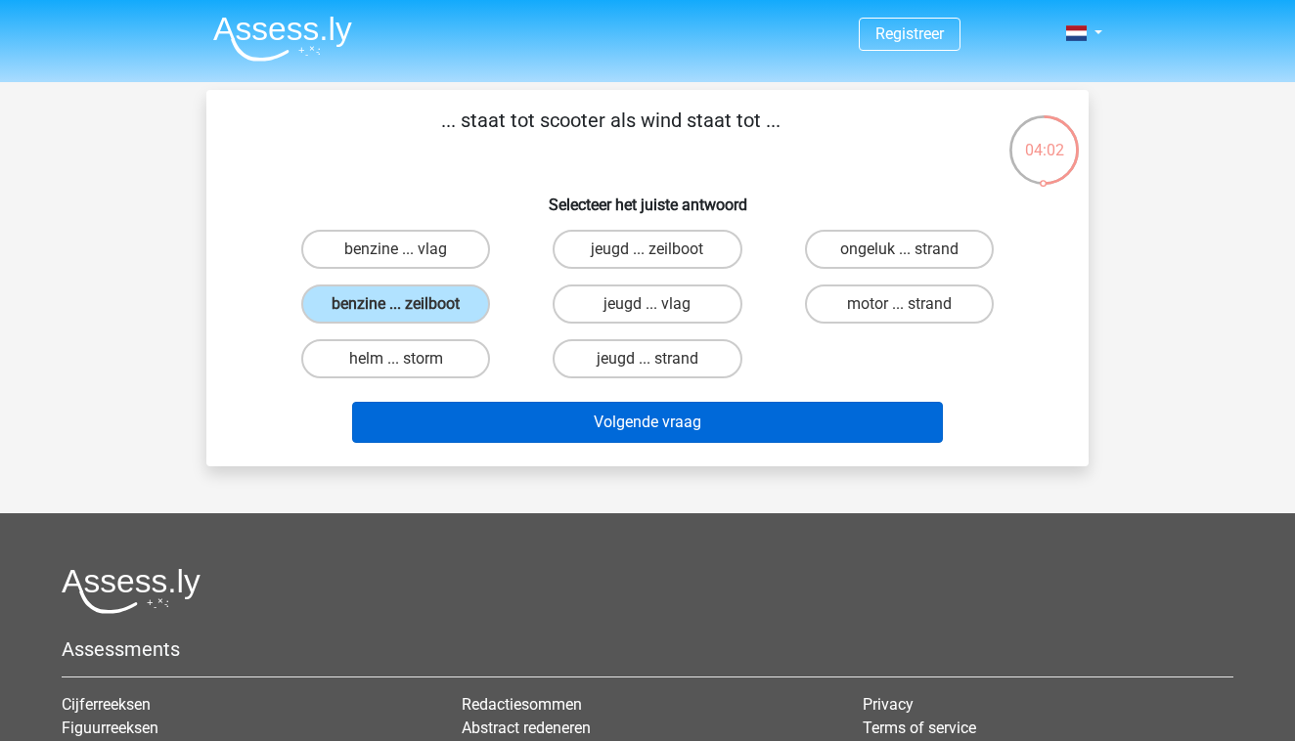
click at [554, 416] on button "Volgende vraag" at bounding box center [648, 422] width 592 height 41
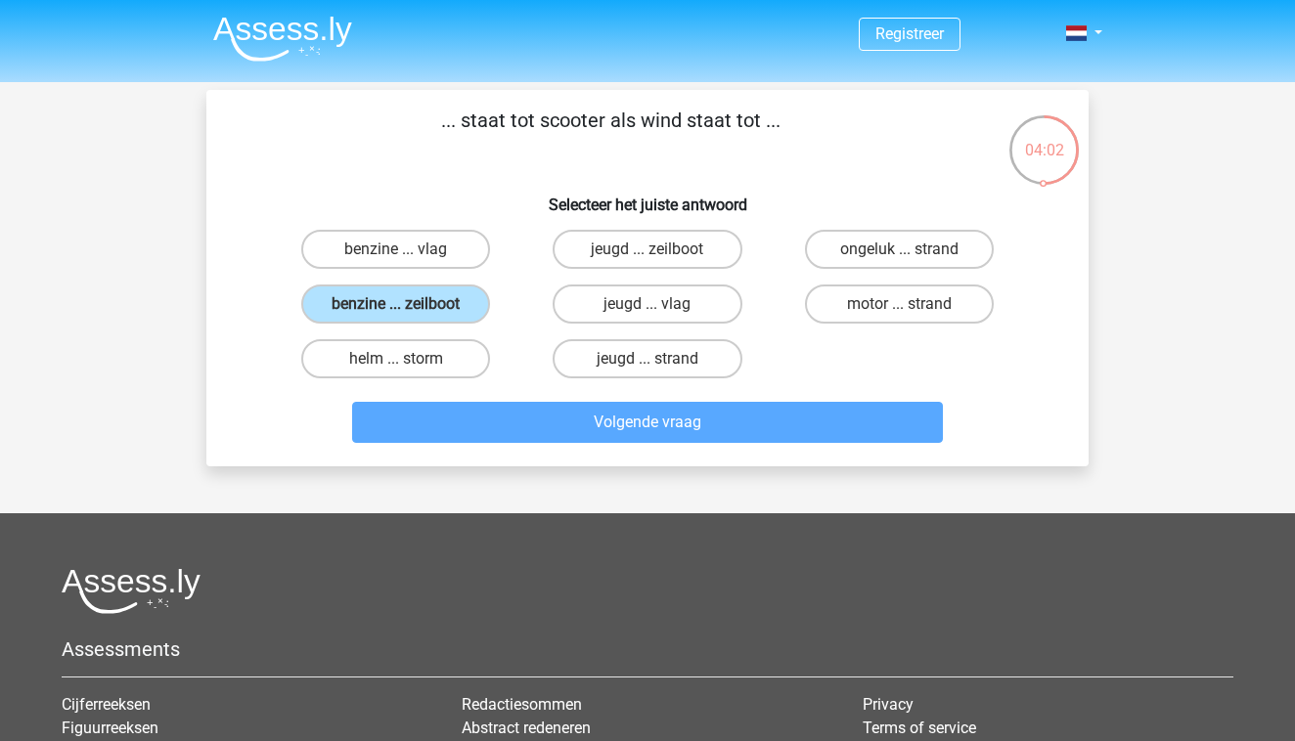
scroll to position [90, 0]
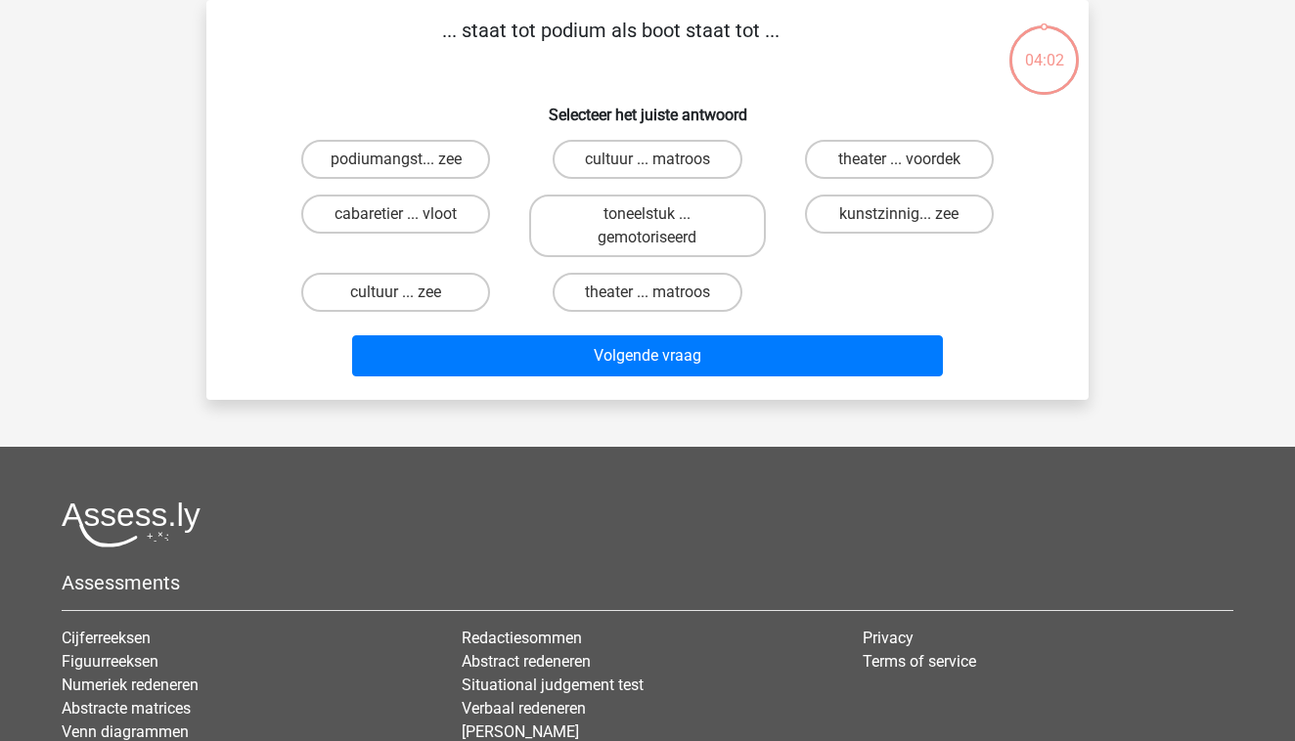
click at [525, 100] on h6 "Selecteer het juiste antwoord" at bounding box center [648, 107] width 820 height 34
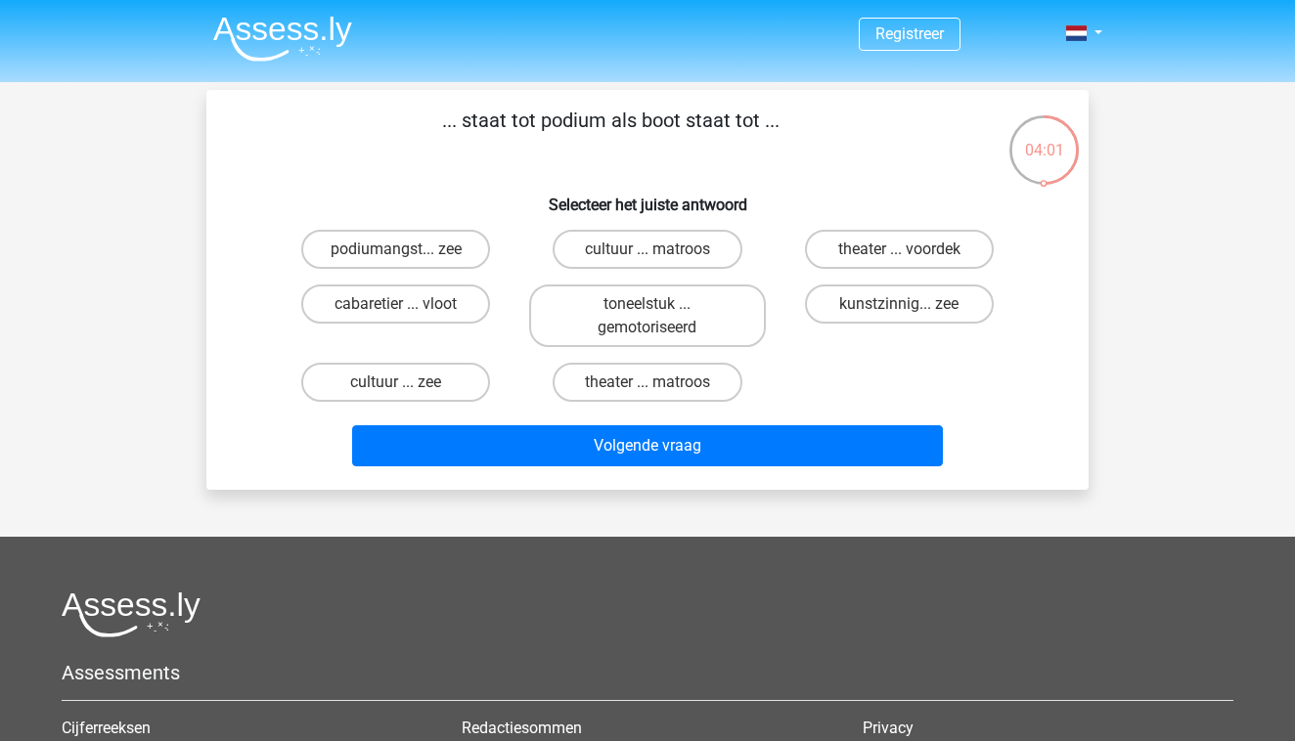
scroll to position [0, 0]
click at [506, 183] on h6 "Selecteer het juiste antwoord" at bounding box center [648, 197] width 820 height 34
click at [933, 388] on div "podiumangst... zee cultuur ... matroos theater ... voordek cabaretier ... vloot…" at bounding box center [647, 316] width 755 height 188
click at [891, 247] on label "theater ... voordek" at bounding box center [899, 249] width 189 height 39
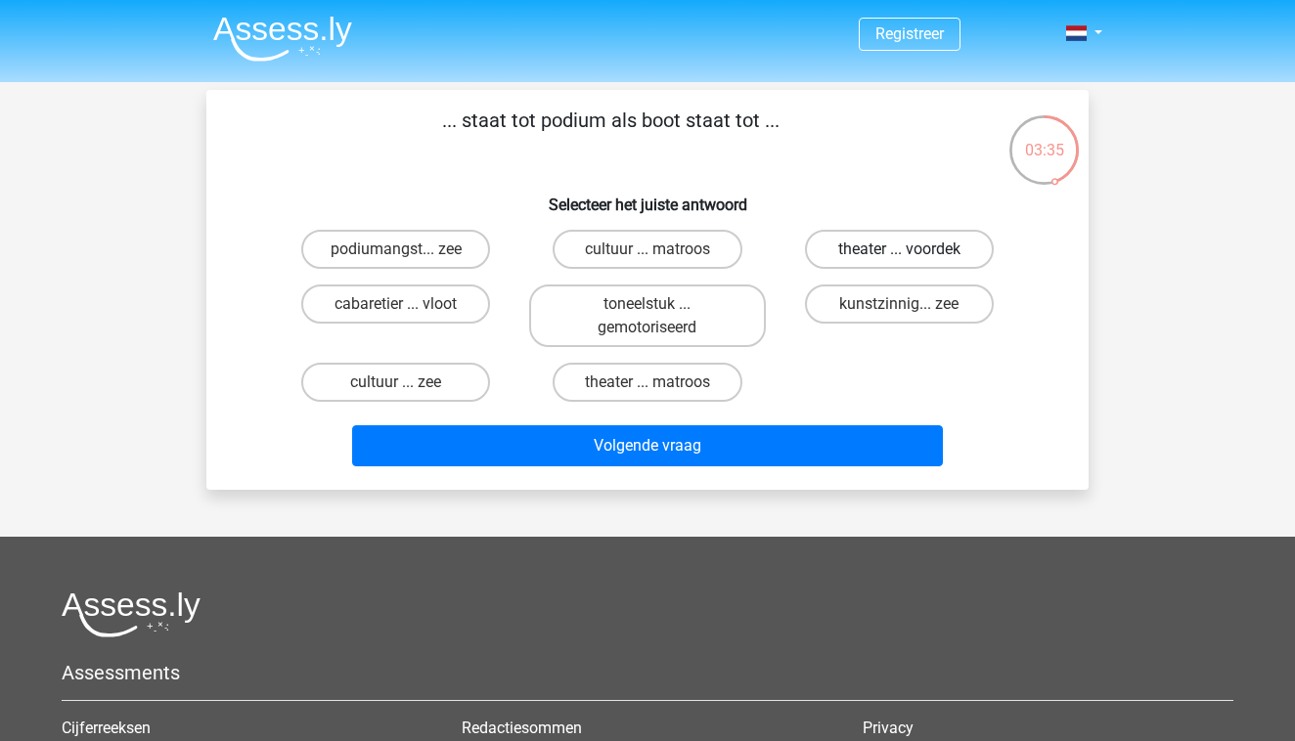
click at [899, 249] on input "theater ... voordek" at bounding box center [905, 255] width 13 height 13
radio input "true"
click at [792, 424] on div "Volgende vraag" at bounding box center [648, 442] width 820 height 65
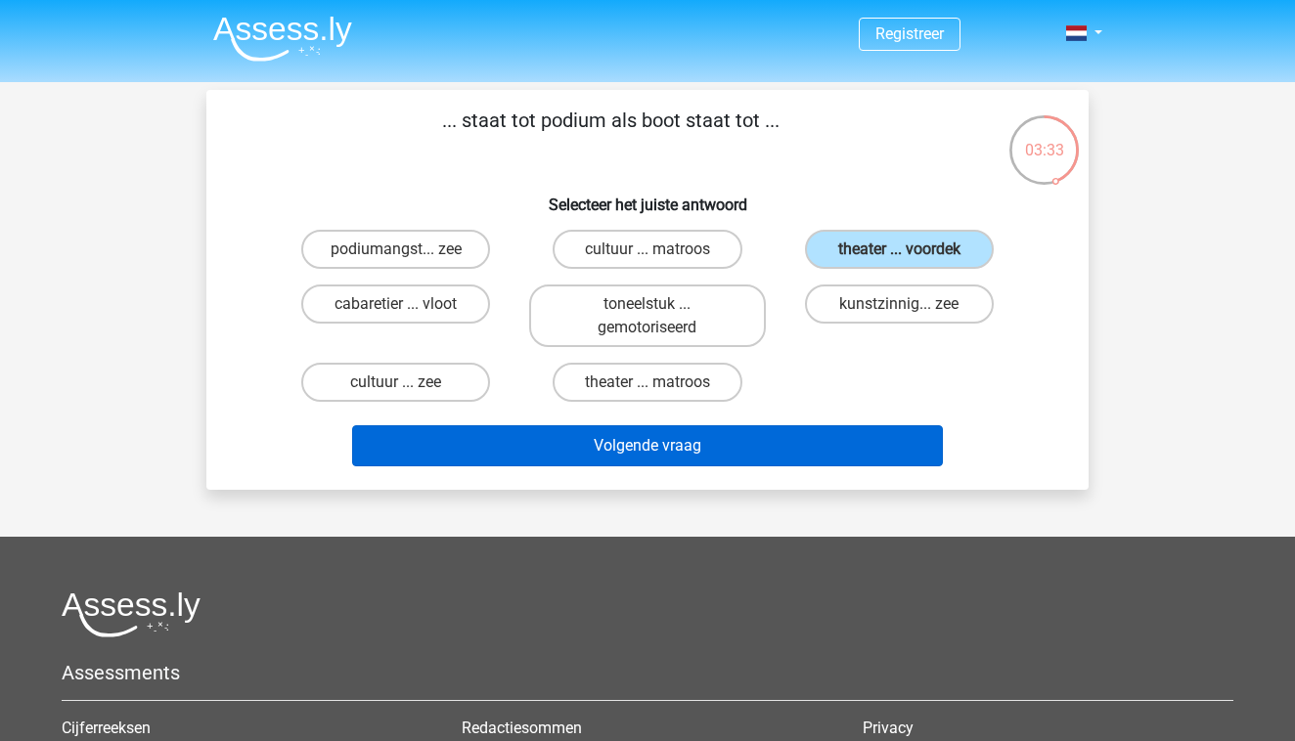
click at [790, 452] on button "Volgende vraag" at bounding box center [648, 445] width 592 height 41
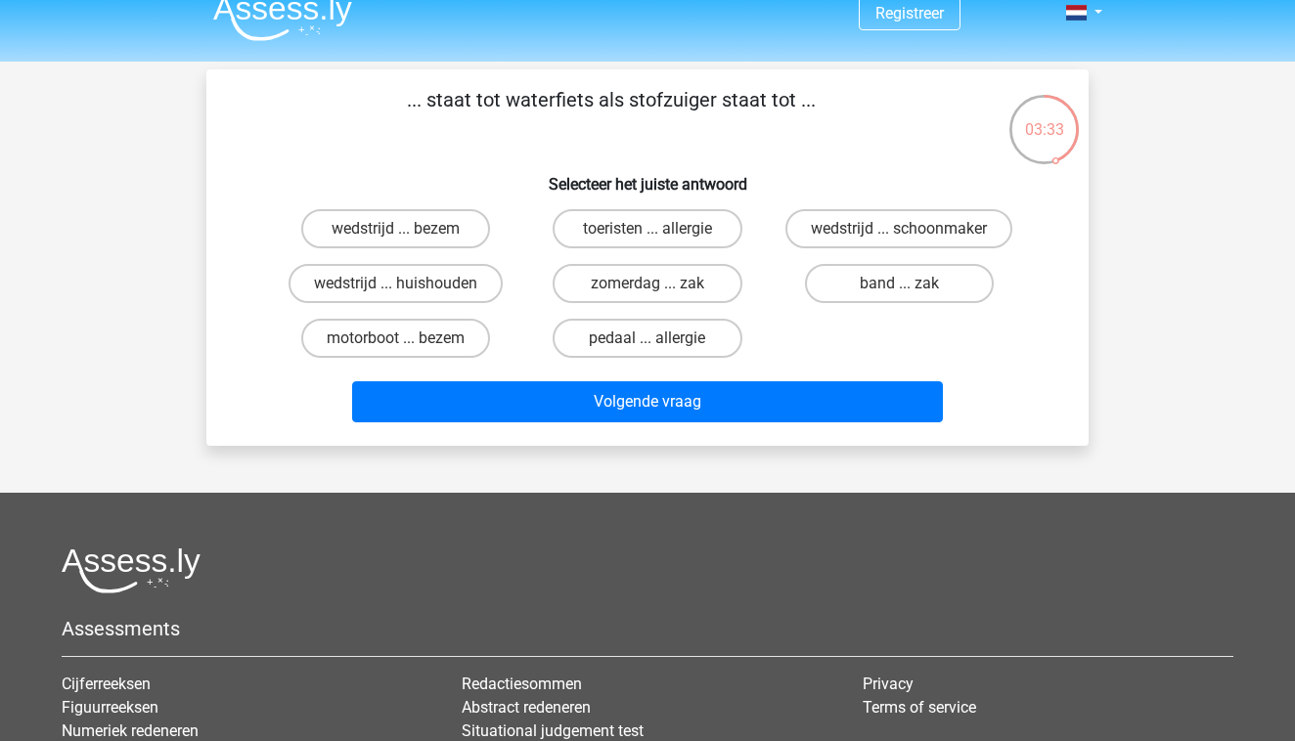
scroll to position [90, 0]
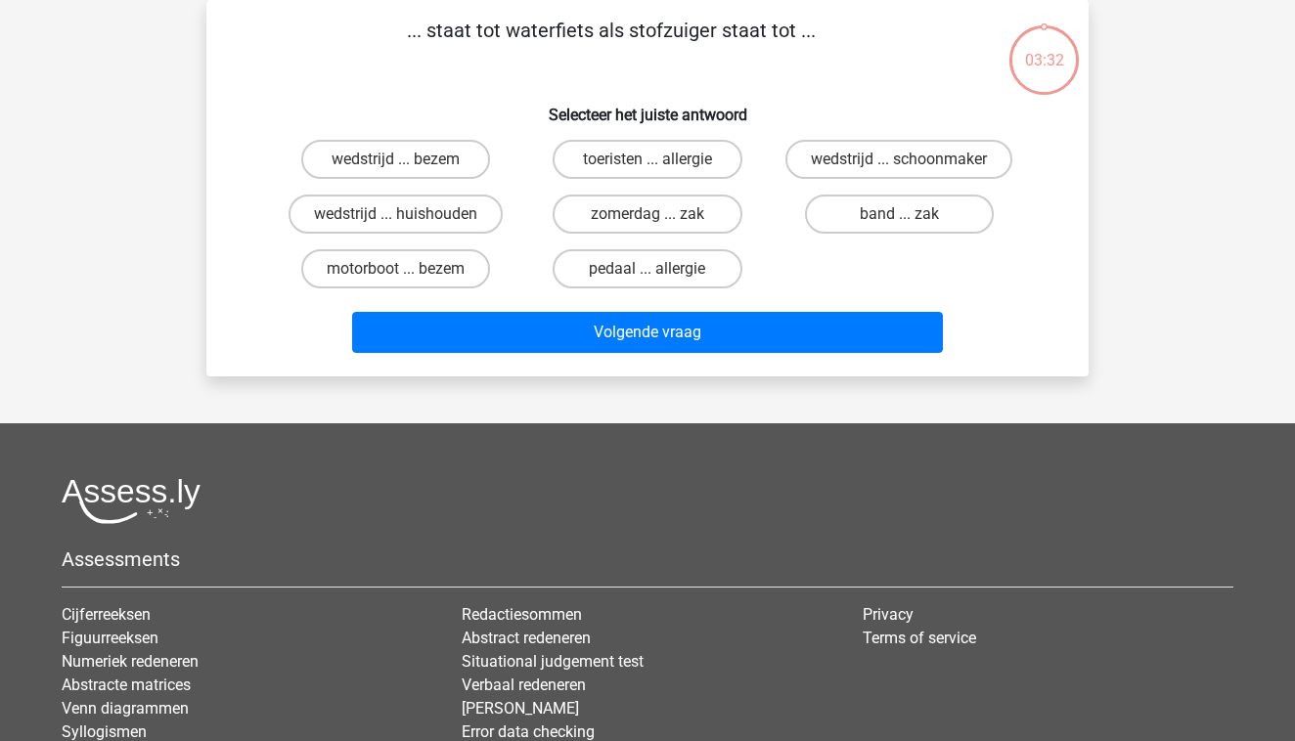
click at [875, 242] on div "band ... zak" at bounding box center [899, 214] width 251 height 55
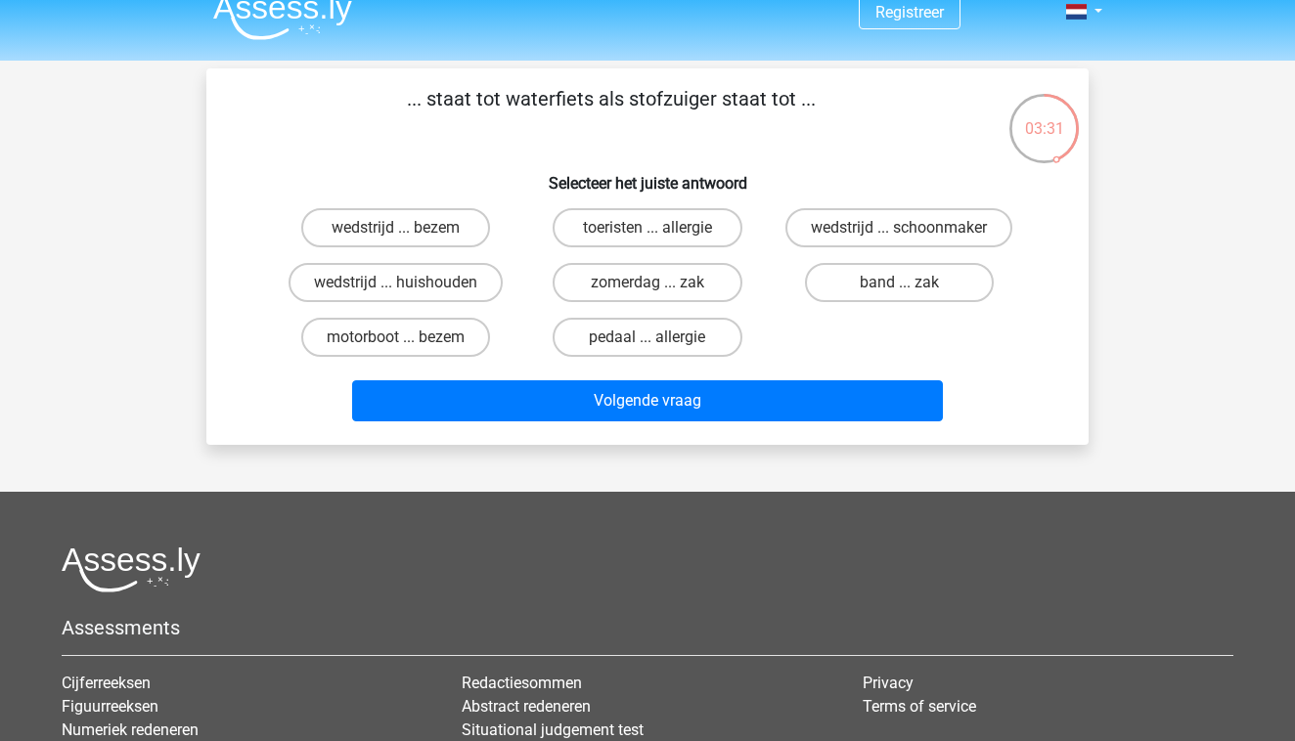
scroll to position [7, 0]
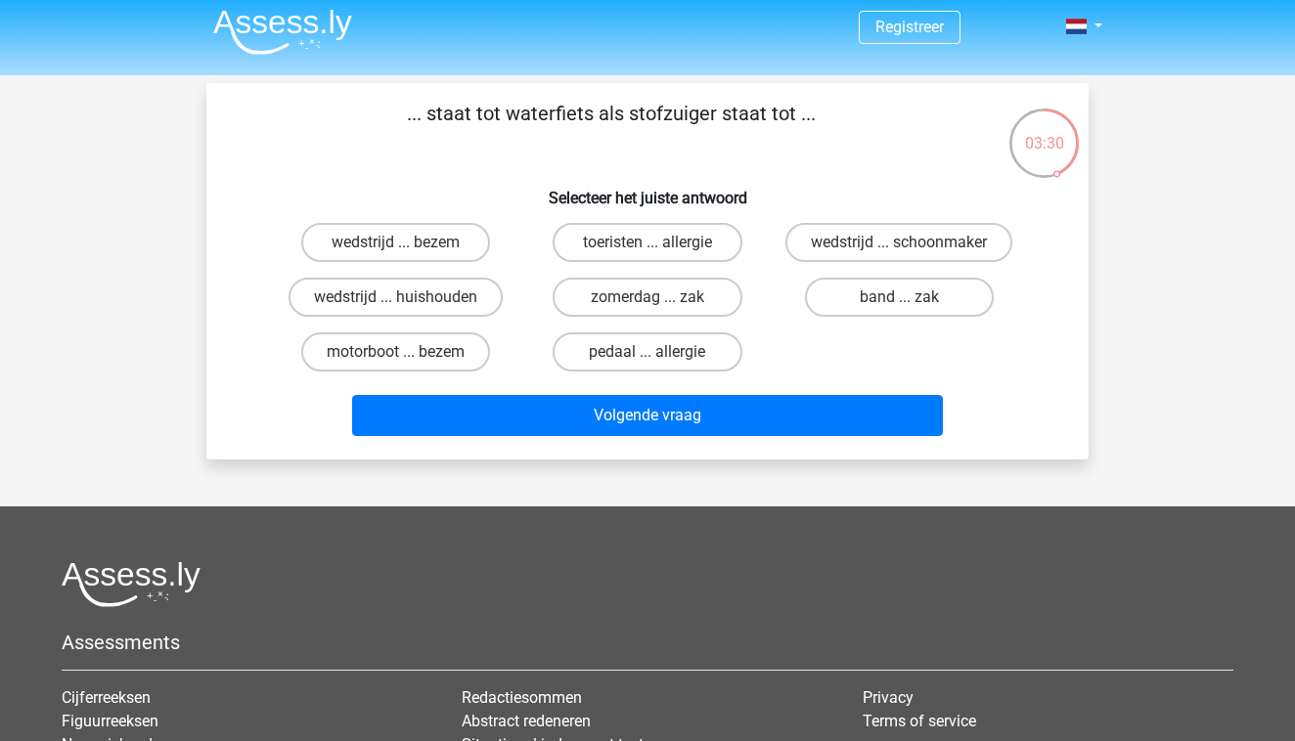
click at [872, 167] on div "... staat tot waterfiets als stofzuiger staat tot ... Selecteer het juiste antw…" at bounding box center [647, 271] width 867 height 345
click at [402, 248] on input "wedstrijd ... bezem" at bounding box center [402, 249] width 13 height 13
radio input "true"
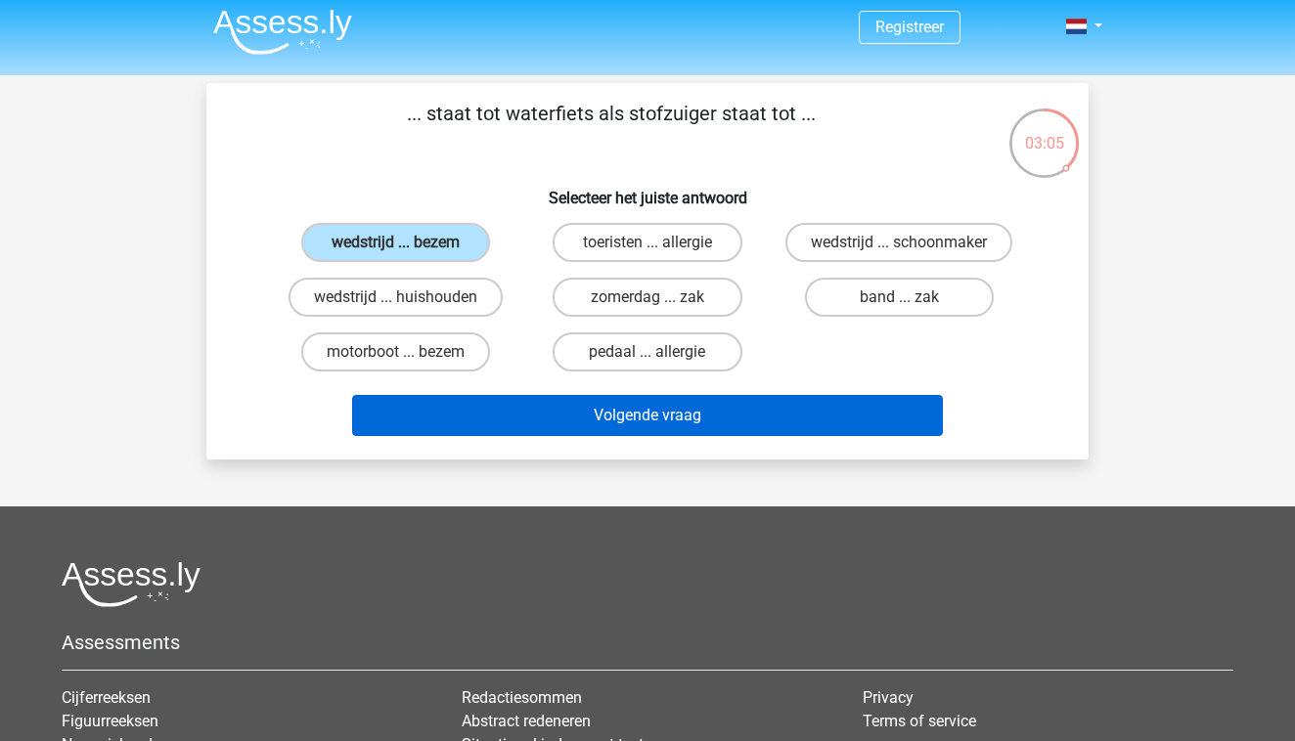
click at [554, 406] on button "Volgende vraag" at bounding box center [648, 415] width 592 height 41
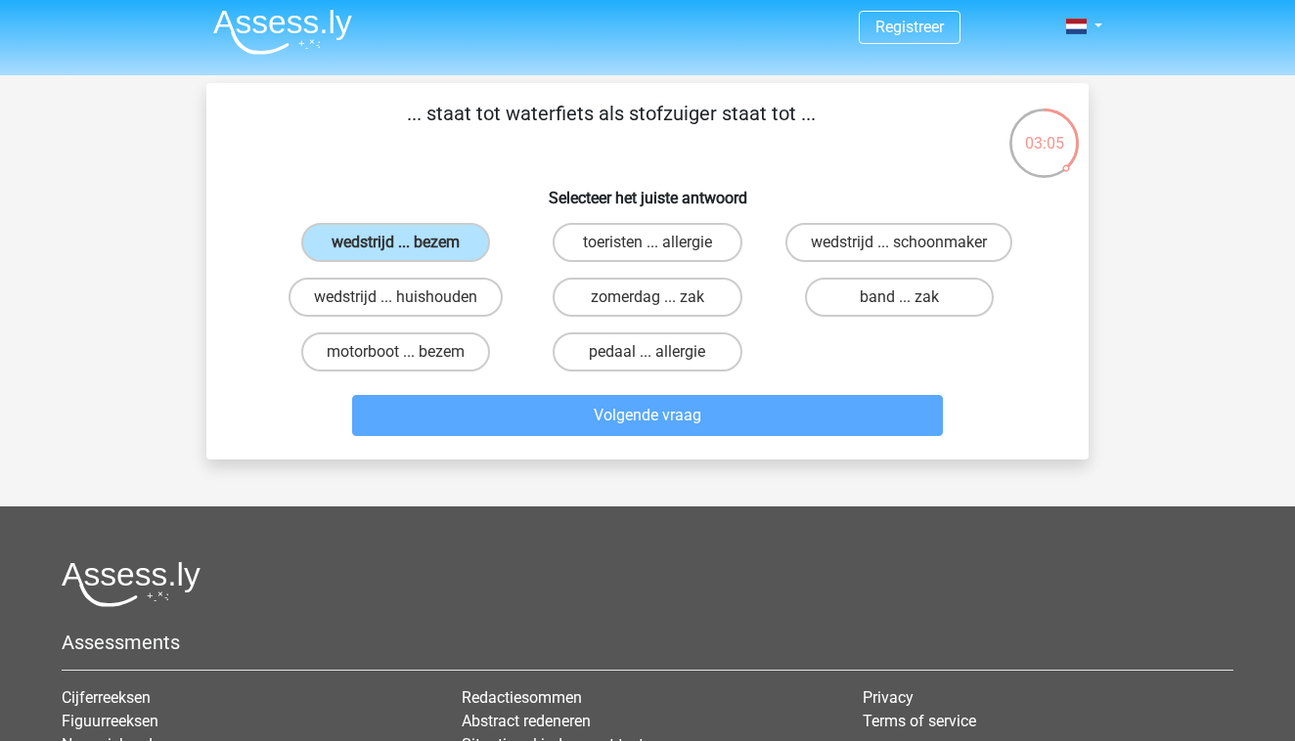
scroll to position [90, 0]
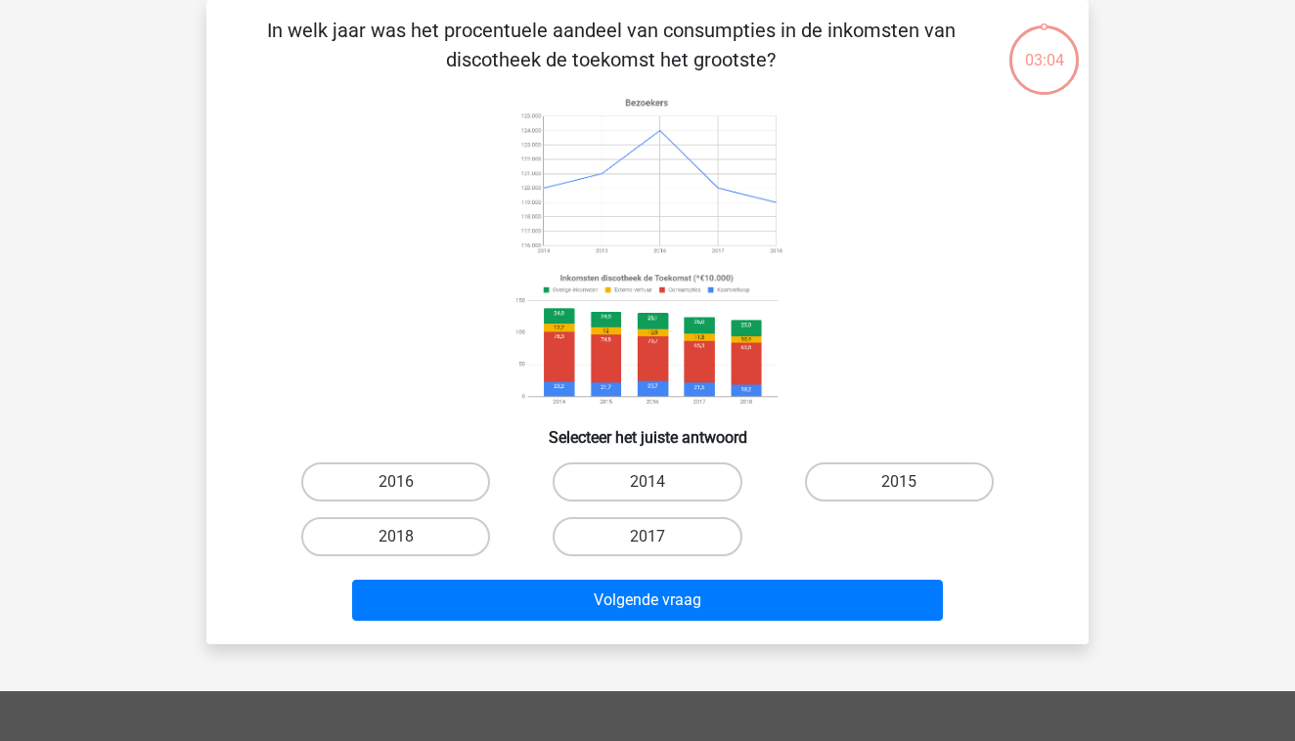
click at [435, 213] on icon at bounding box center [647, 251] width 788 height 323
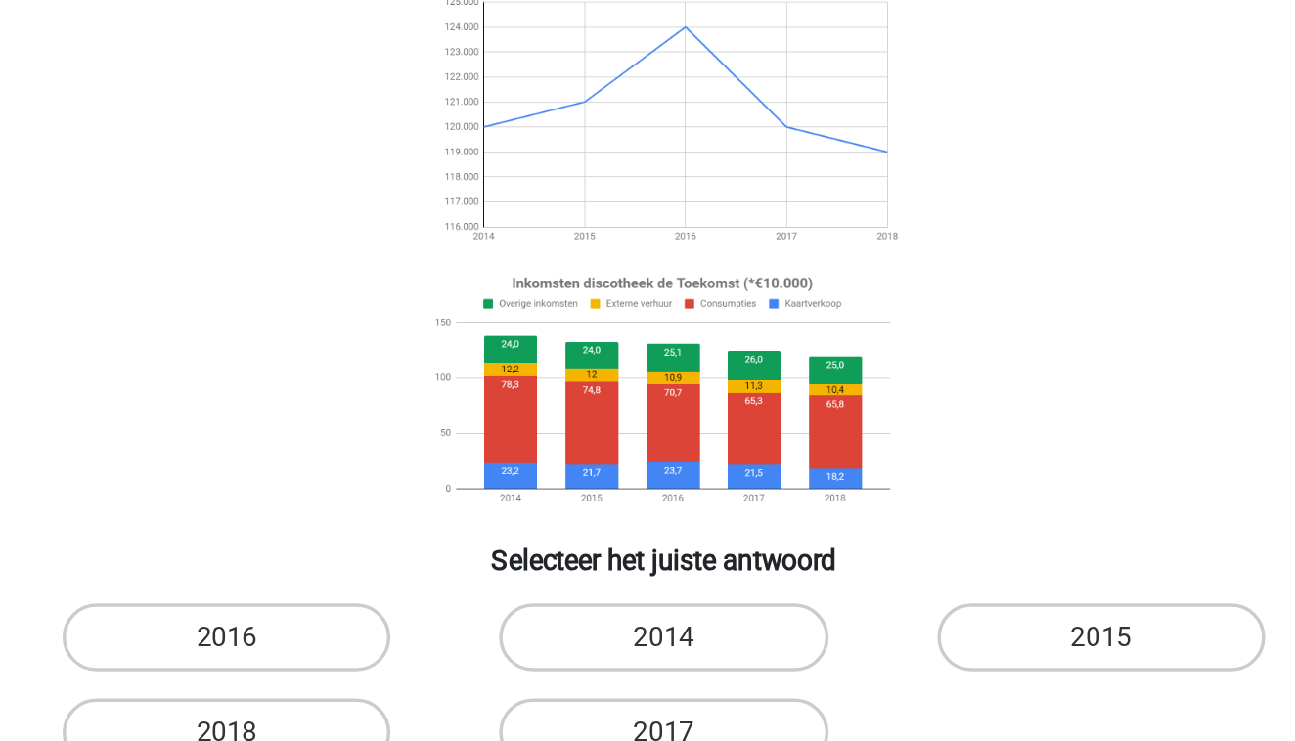
scroll to position [108, 0]
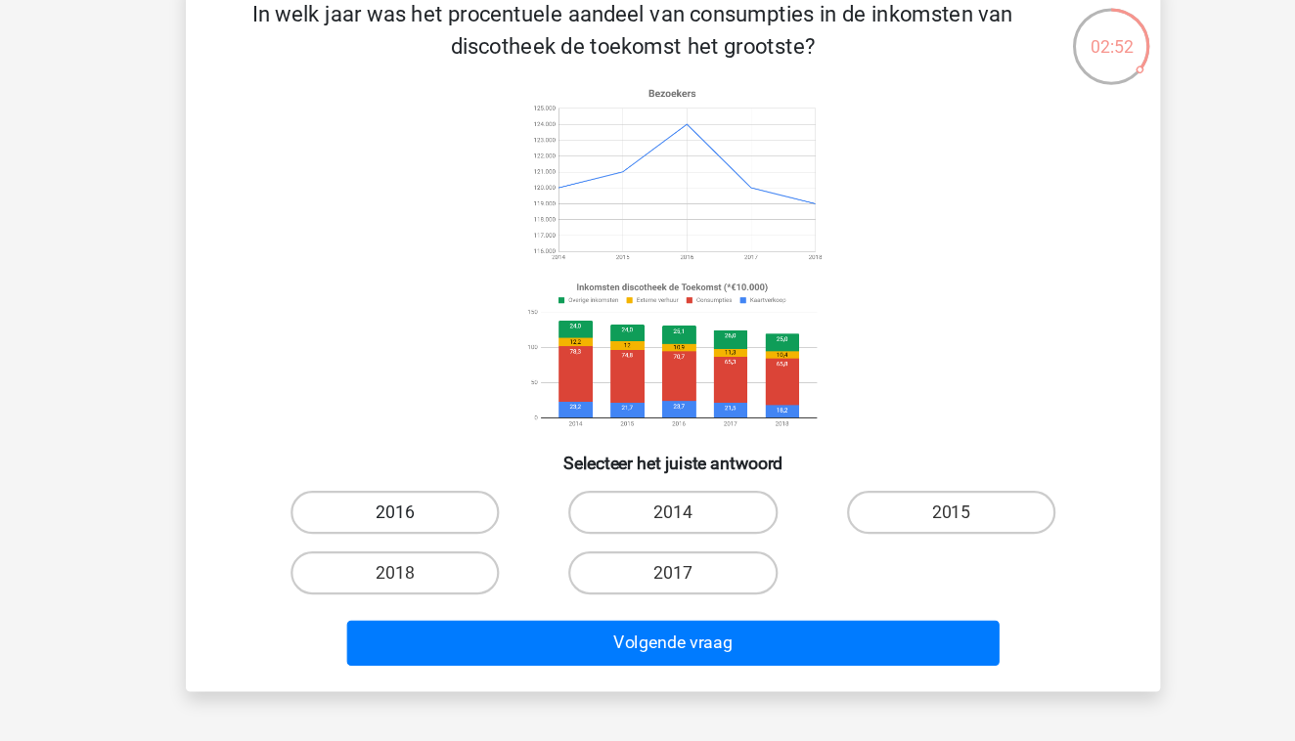
click at [331, 465] on label "2016" at bounding box center [395, 464] width 189 height 39
click at [396, 465] on input "2016" at bounding box center [402, 471] width 13 height 13
radio input "true"
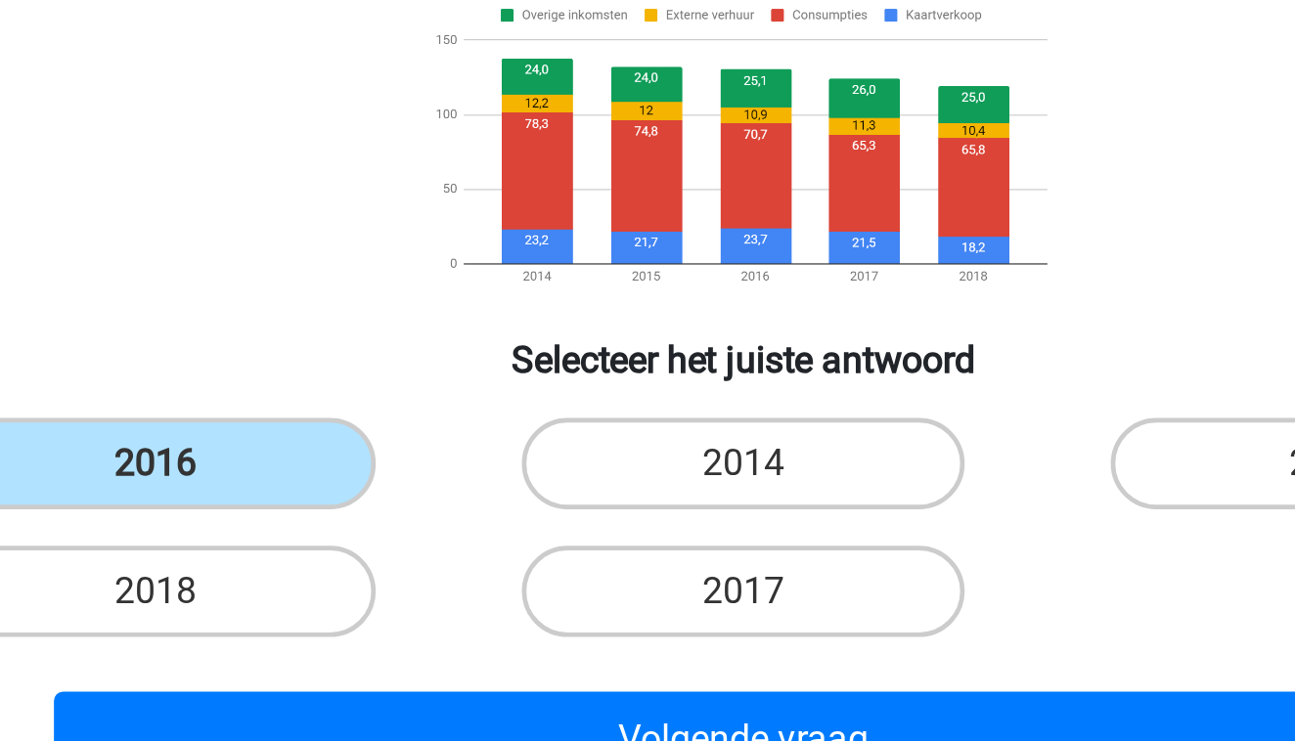
scroll to position [143, 0]
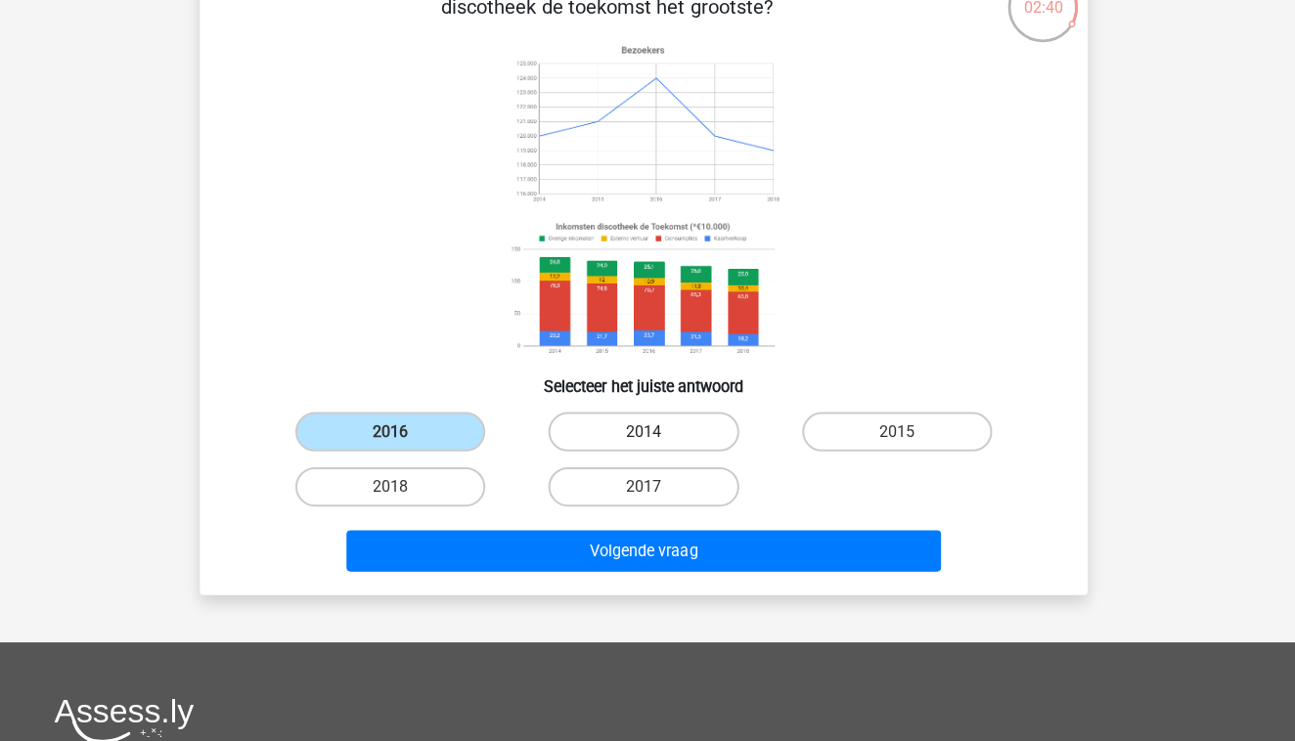
click at [694, 428] on label "2014" at bounding box center [647, 429] width 189 height 39
click at [660, 429] on input "2014" at bounding box center [654, 435] width 13 height 13
radio input "true"
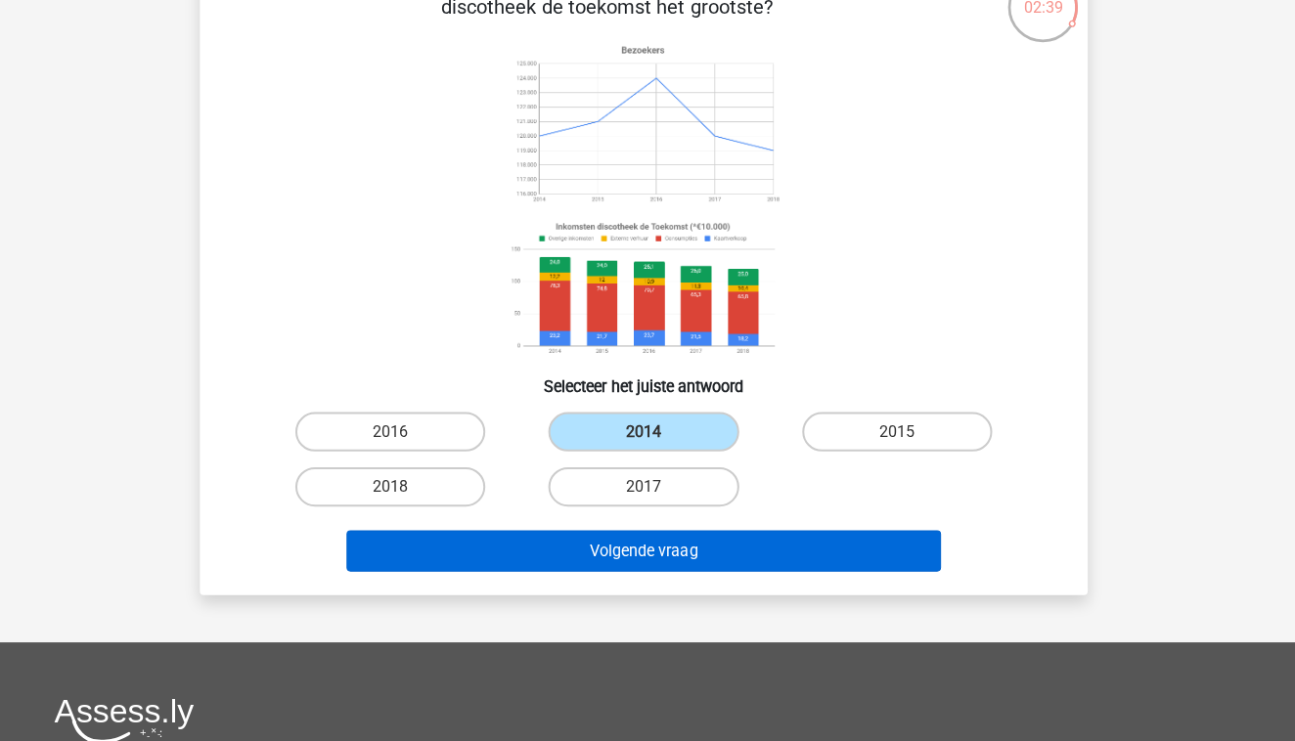
click at [676, 548] on button "Volgende vraag" at bounding box center [648, 547] width 592 height 41
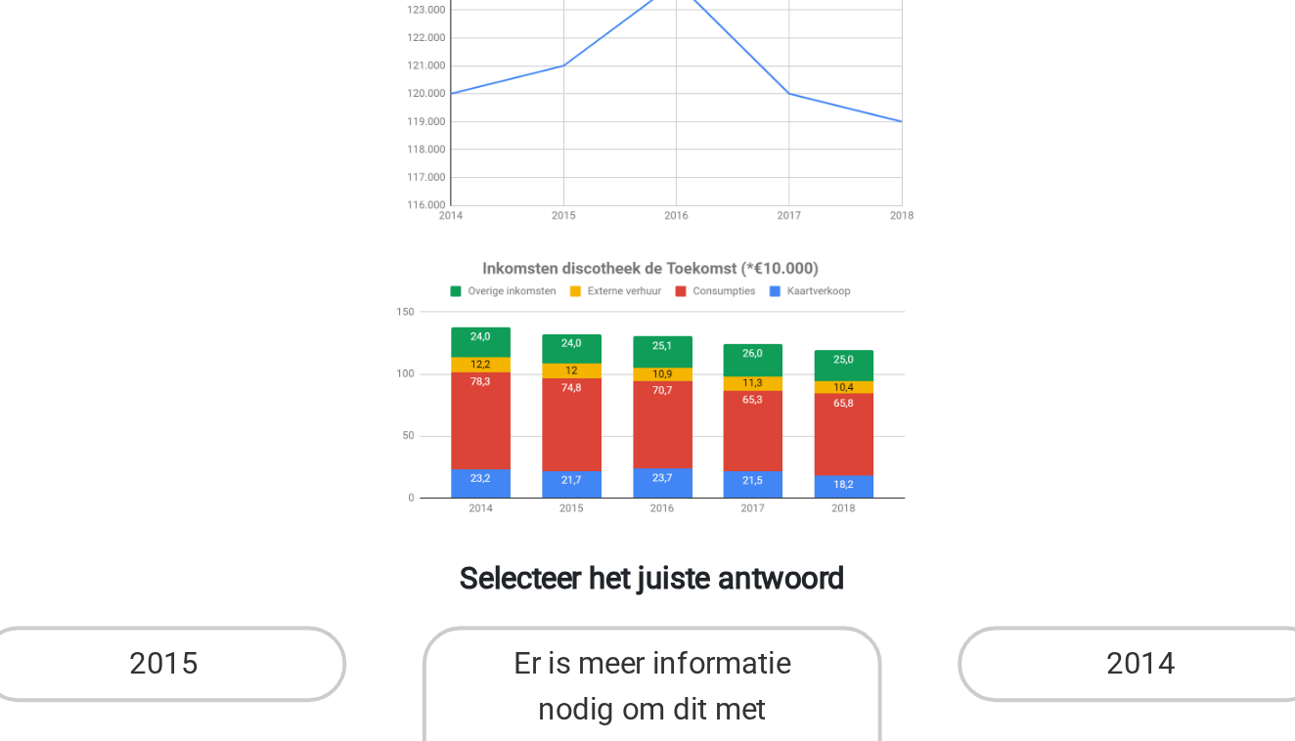
scroll to position [96, 0]
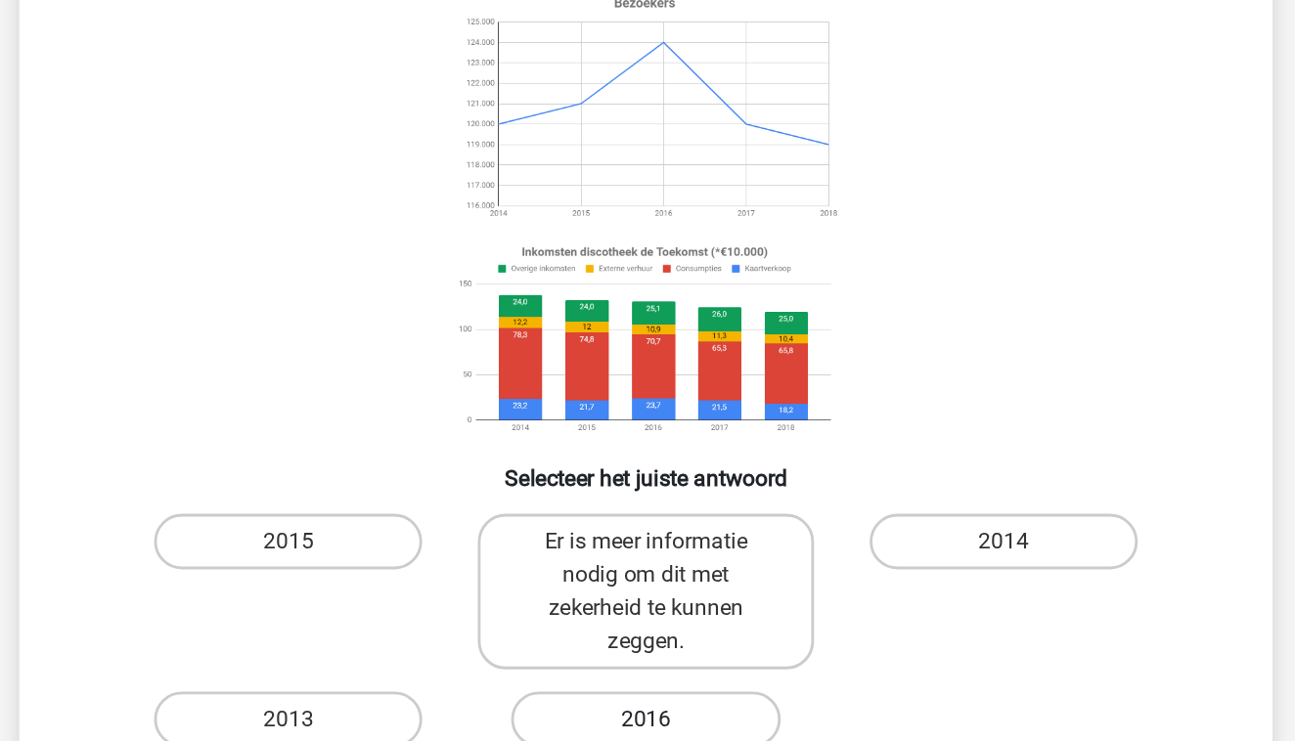
click at [553, 582] on label "2016" at bounding box center [647, 601] width 189 height 39
click at [648, 602] on input "2016" at bounding box center [654, 608] width 13 height 13
radio input "true"
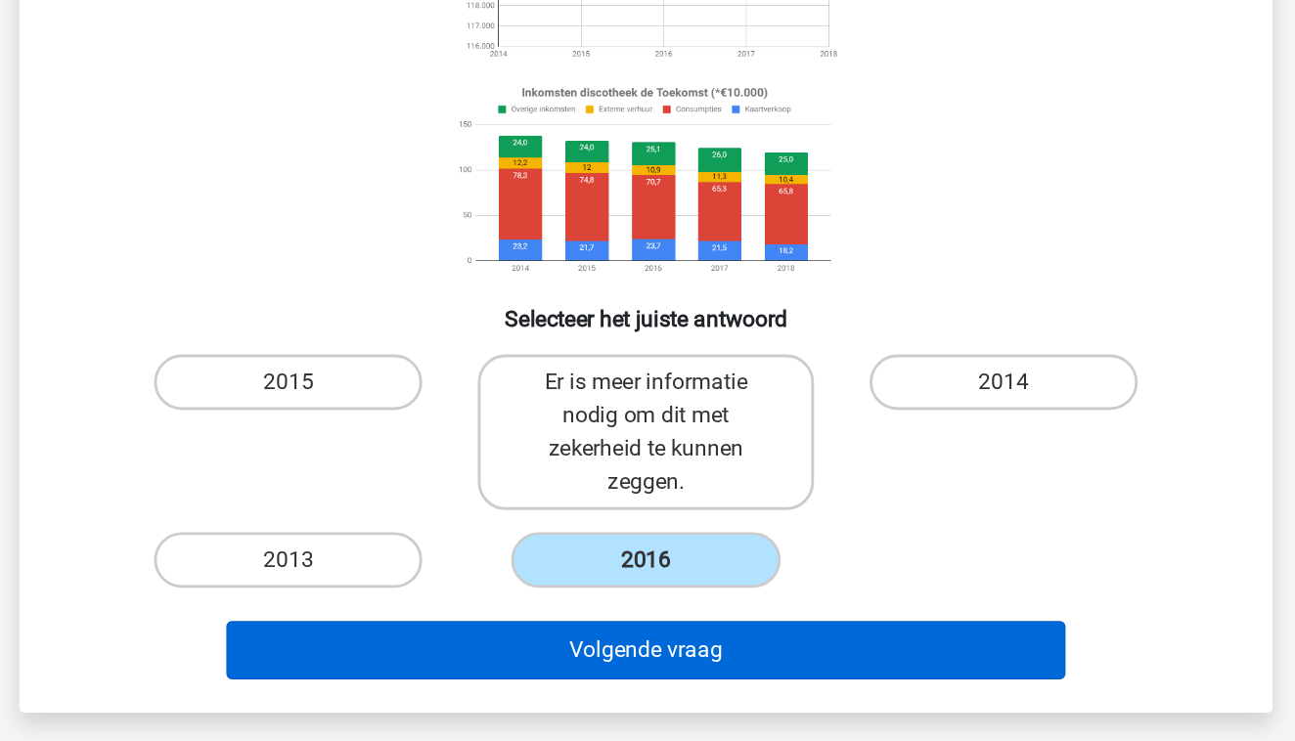
click at [495, 645] on button "Volgende vraag" at bounding box center [648, 665] width 592 height 41
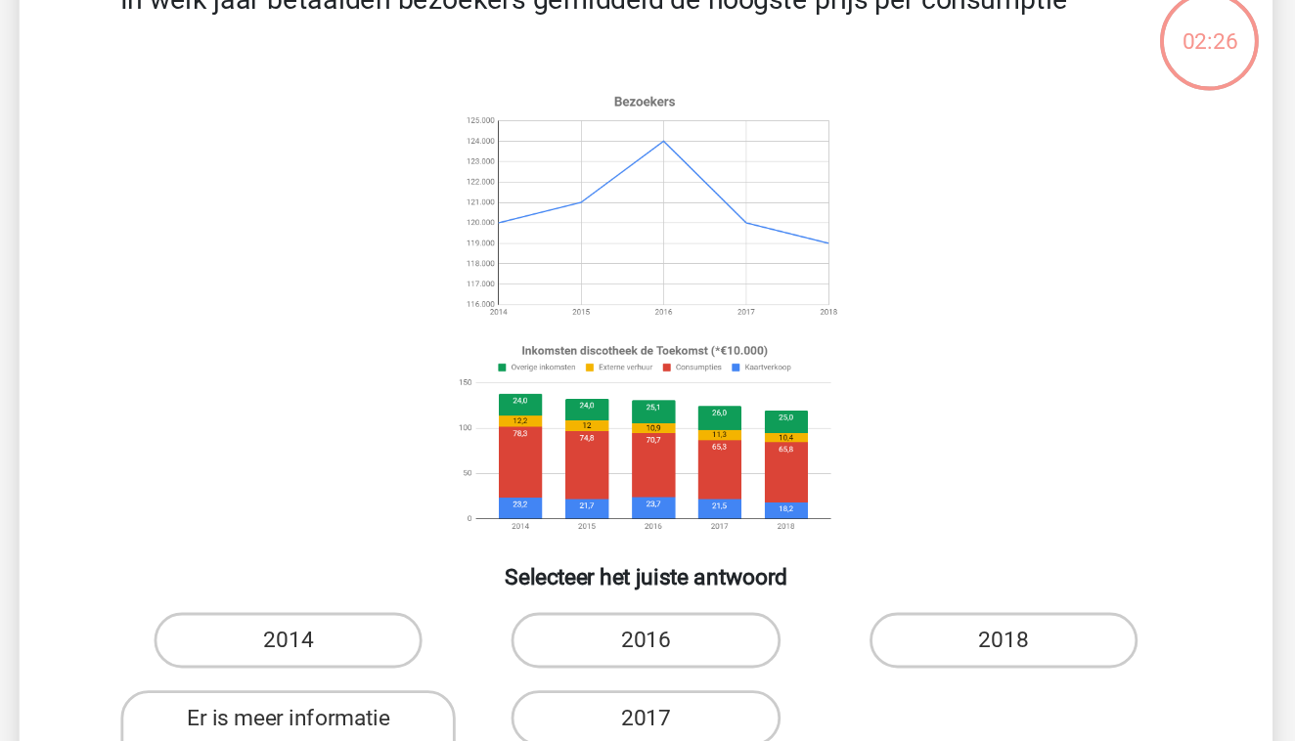
scroll to position [90, 0]
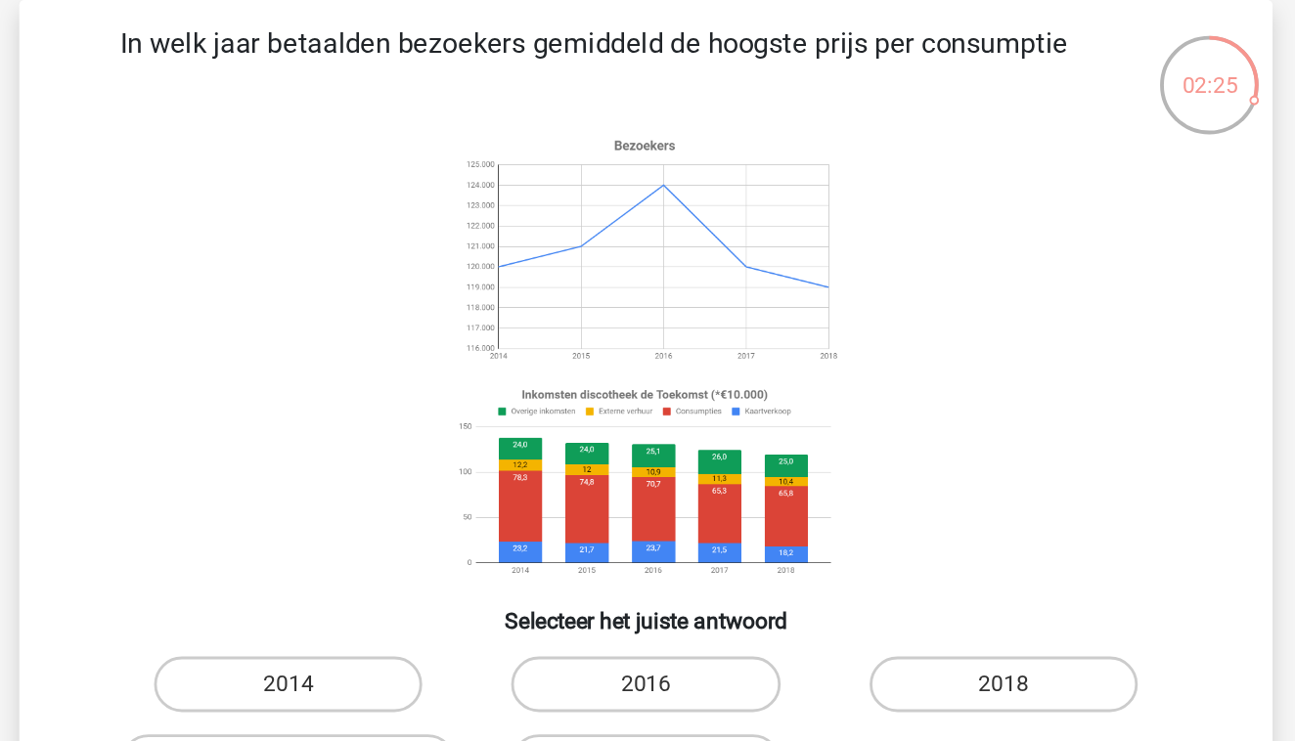
click at [672, 179] on icon at bounding box center [647, 251] width 788 height 323
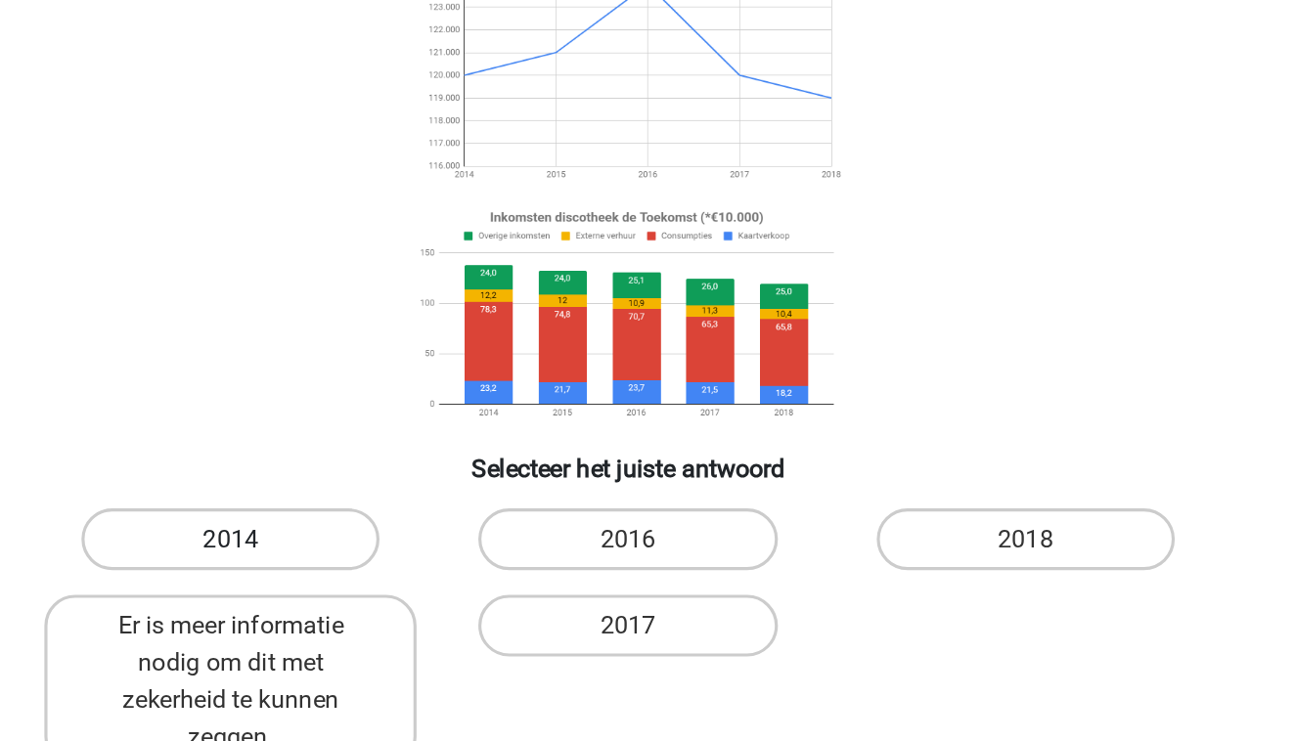
click at [301, 481] on label "2014" at bounding box center [395, 500] width 189 height 39
click at [396, 501] on input "2014" at bounding box center [402, 507] width 13 height 13
radio input "true"
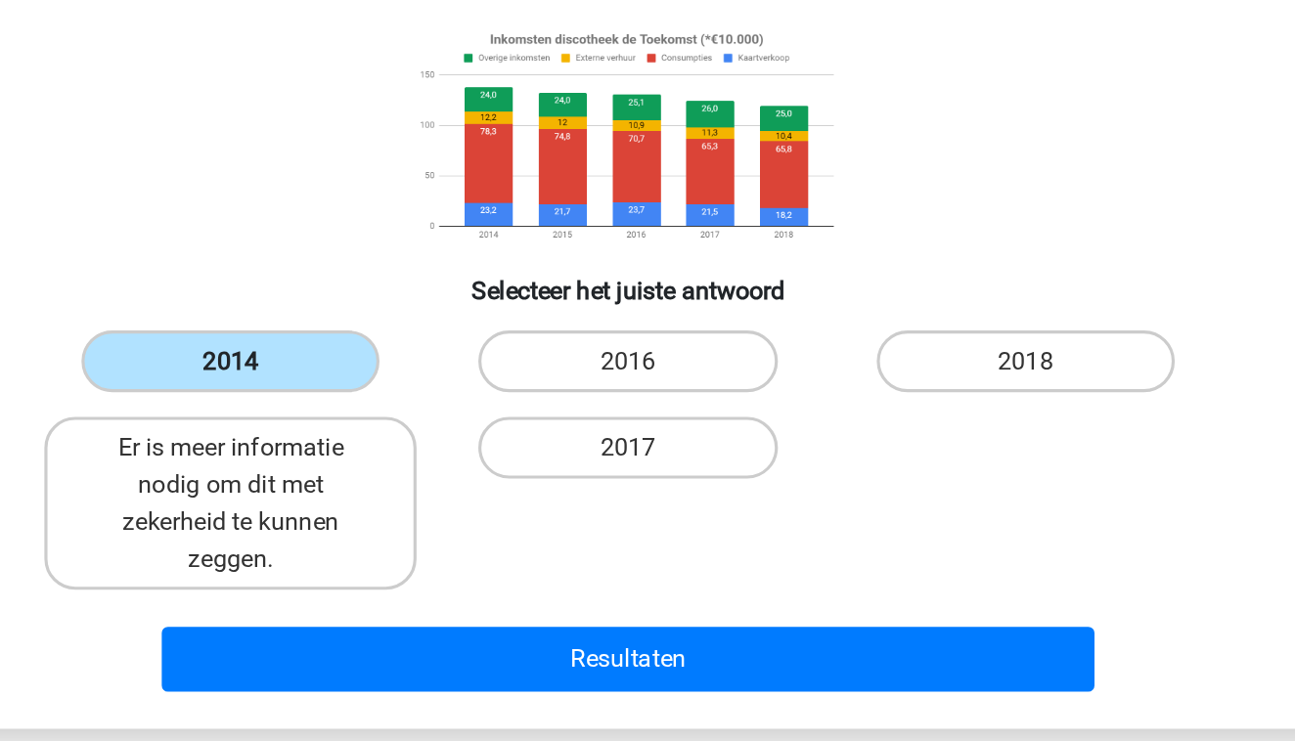
scroll to position [165, 0]
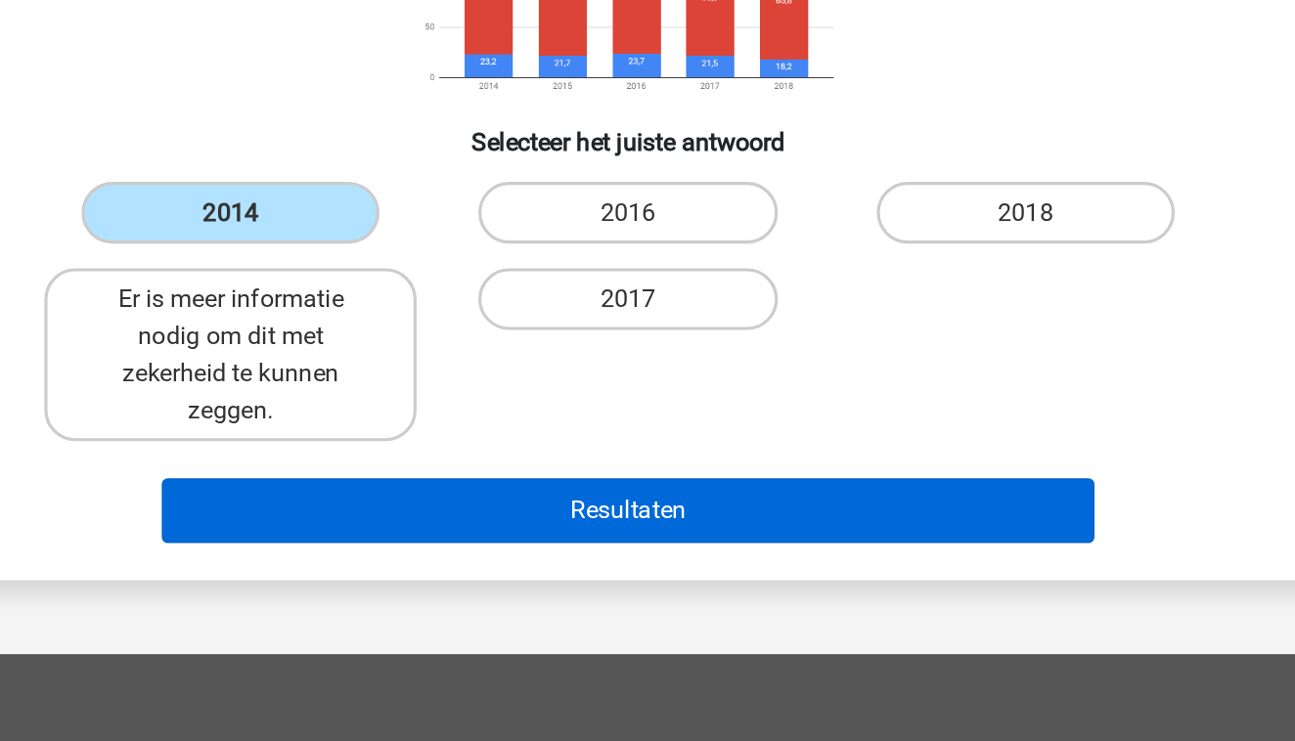
click at [356, 575] on button "Resultaten" at bounding box center [648, 595] width 592 height 41
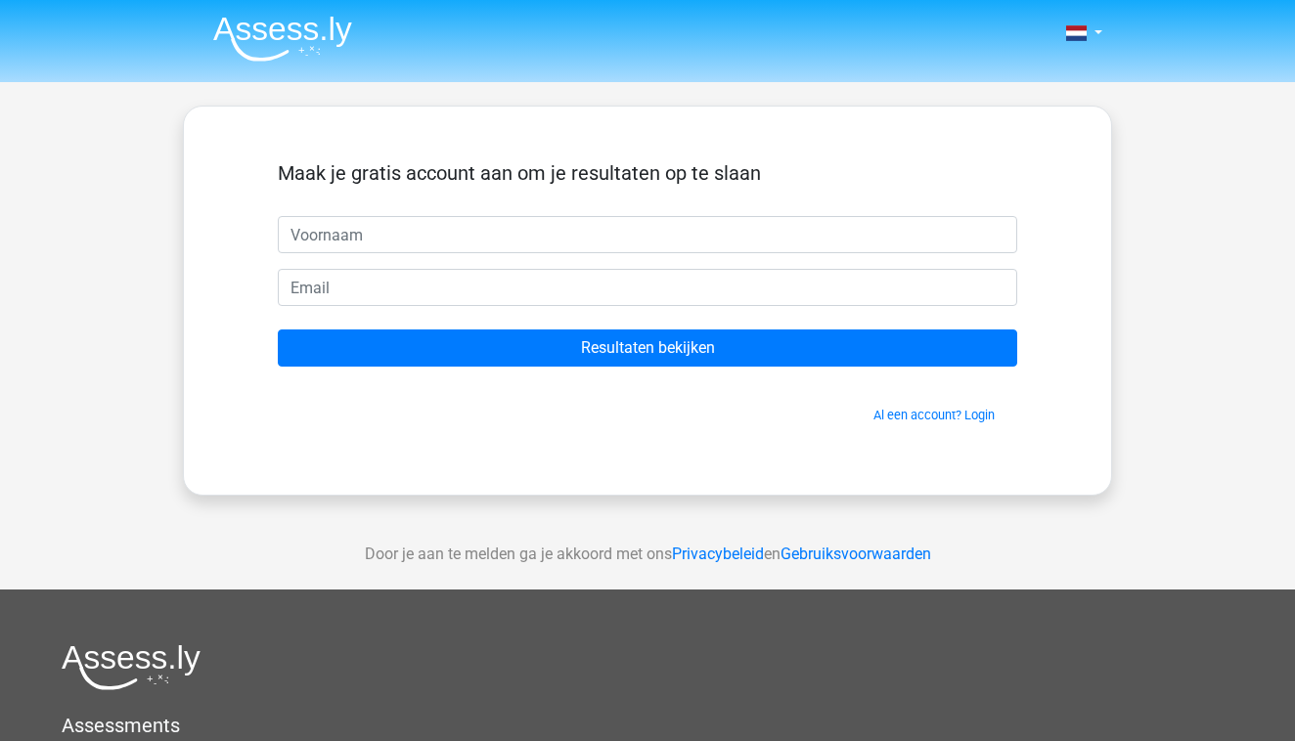
click at [479, 381] on form "Maak je gratis account aan om je resultaten op te slaan Resultaten bekijken Al …" at bounding box center [647, 292] width 739 height 263
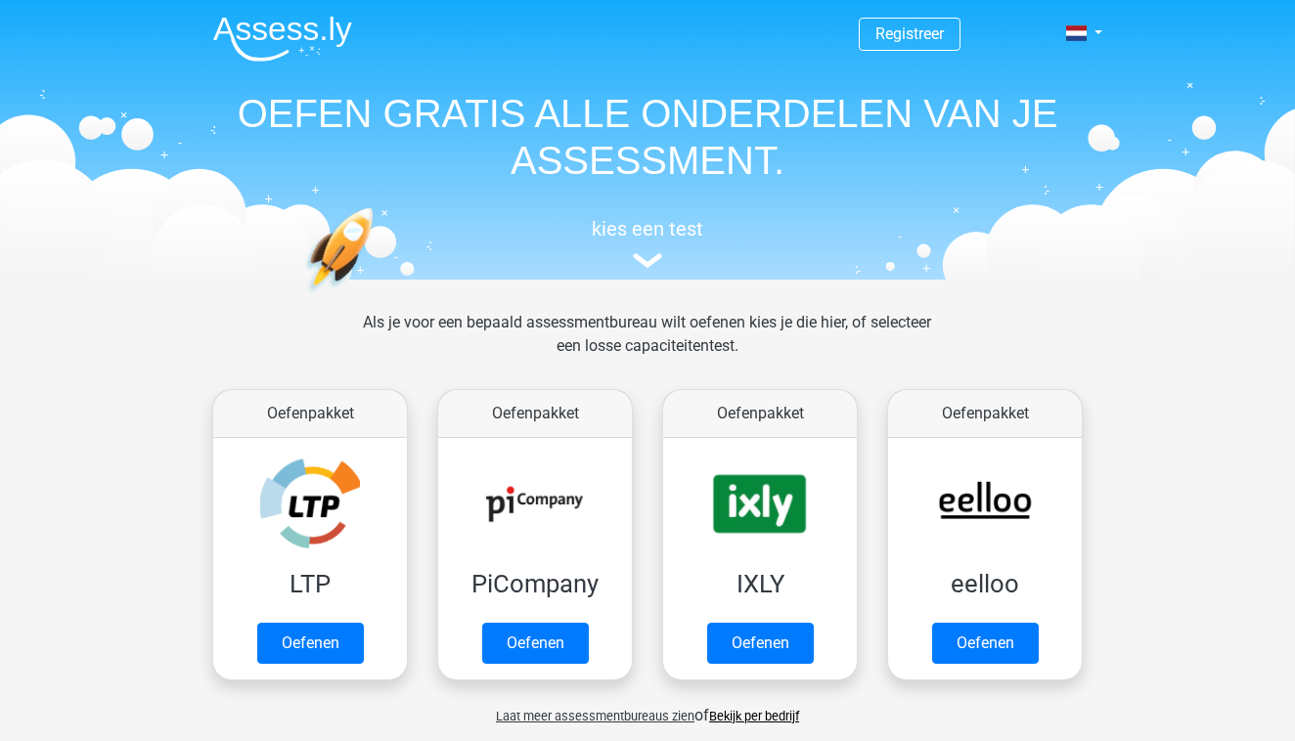
scroll to position [394, 0]
